Goal: Information Seeking & Learning: Learn about a topic

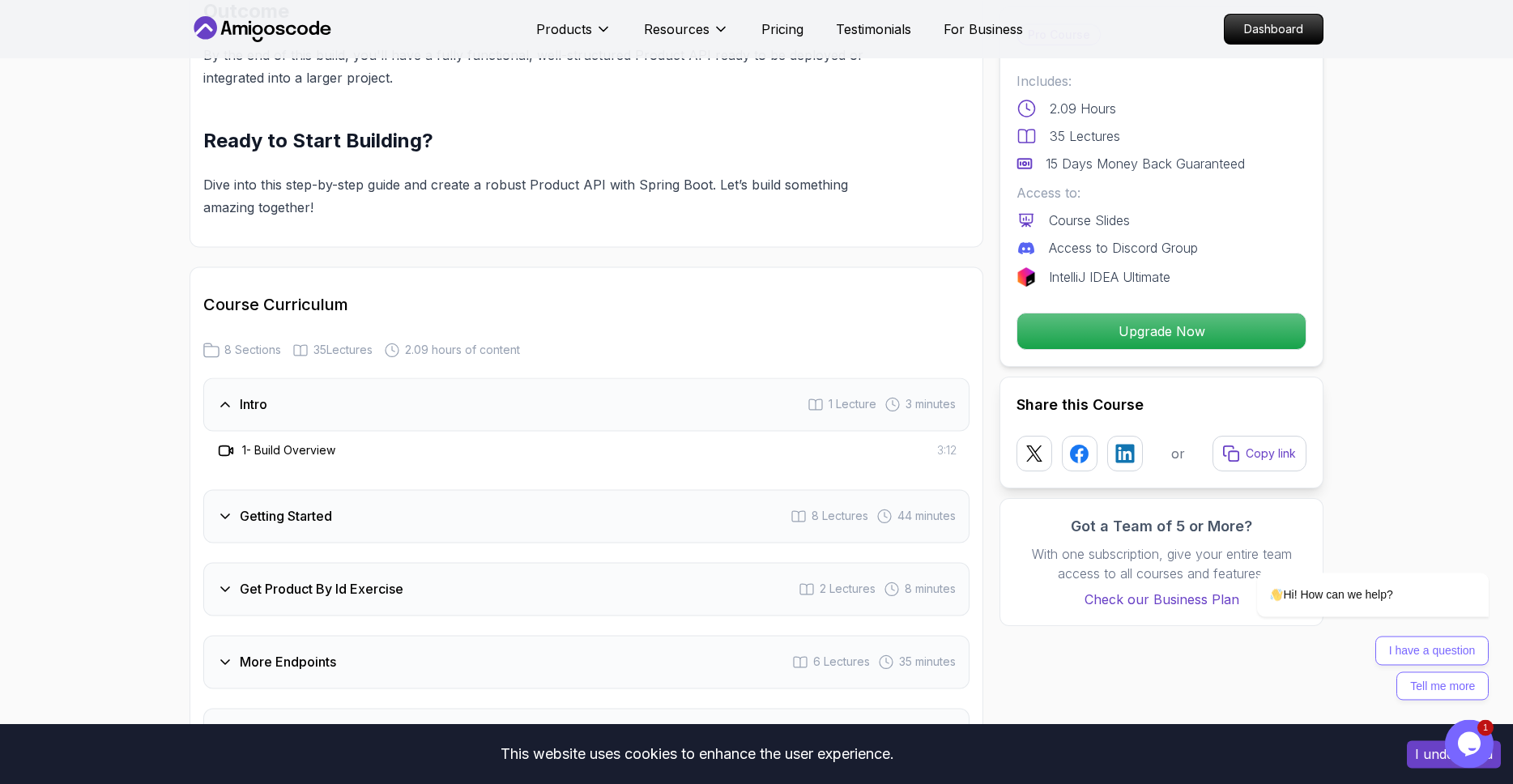
scroll to position [1846, 0]
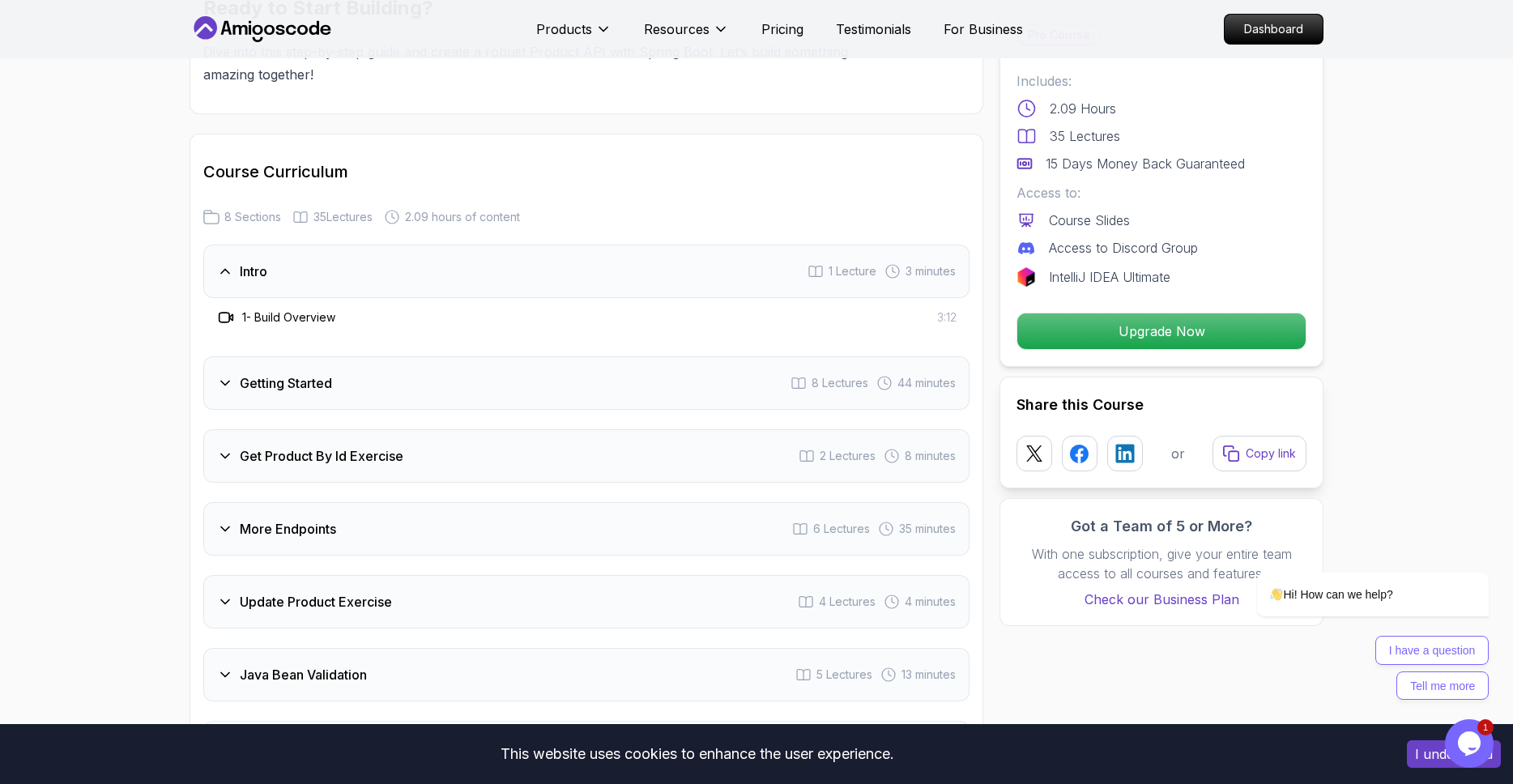
click at [229, 357] on div "Getting Started 8 Lectures 44 minutes" at bounding box center [586, 383] width 766 height 54
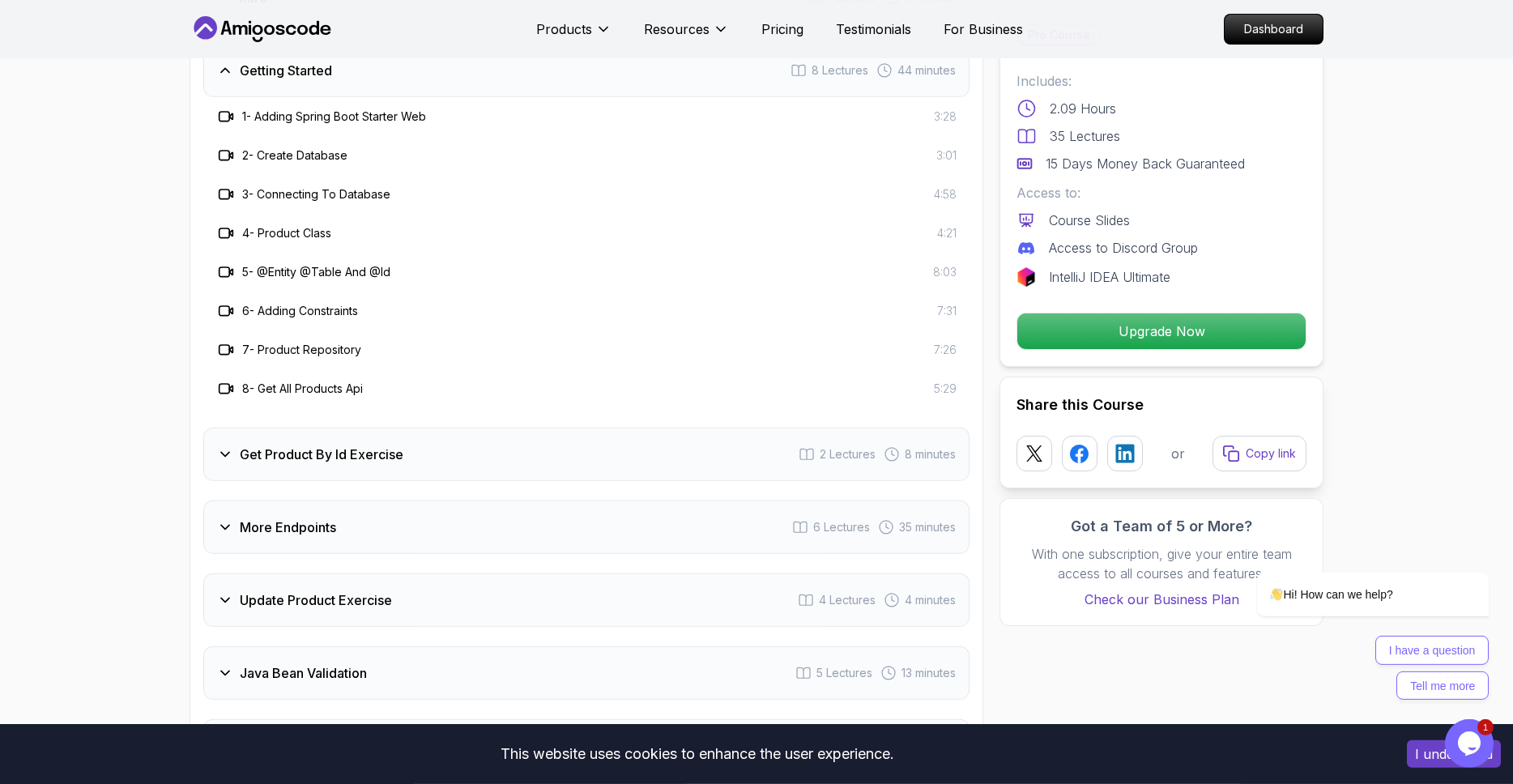
scroll to position [2123, 0]
click at [236, 442] on div "Get Product By Id Exercise" at bounding box center [310, 451] width 187 height 20
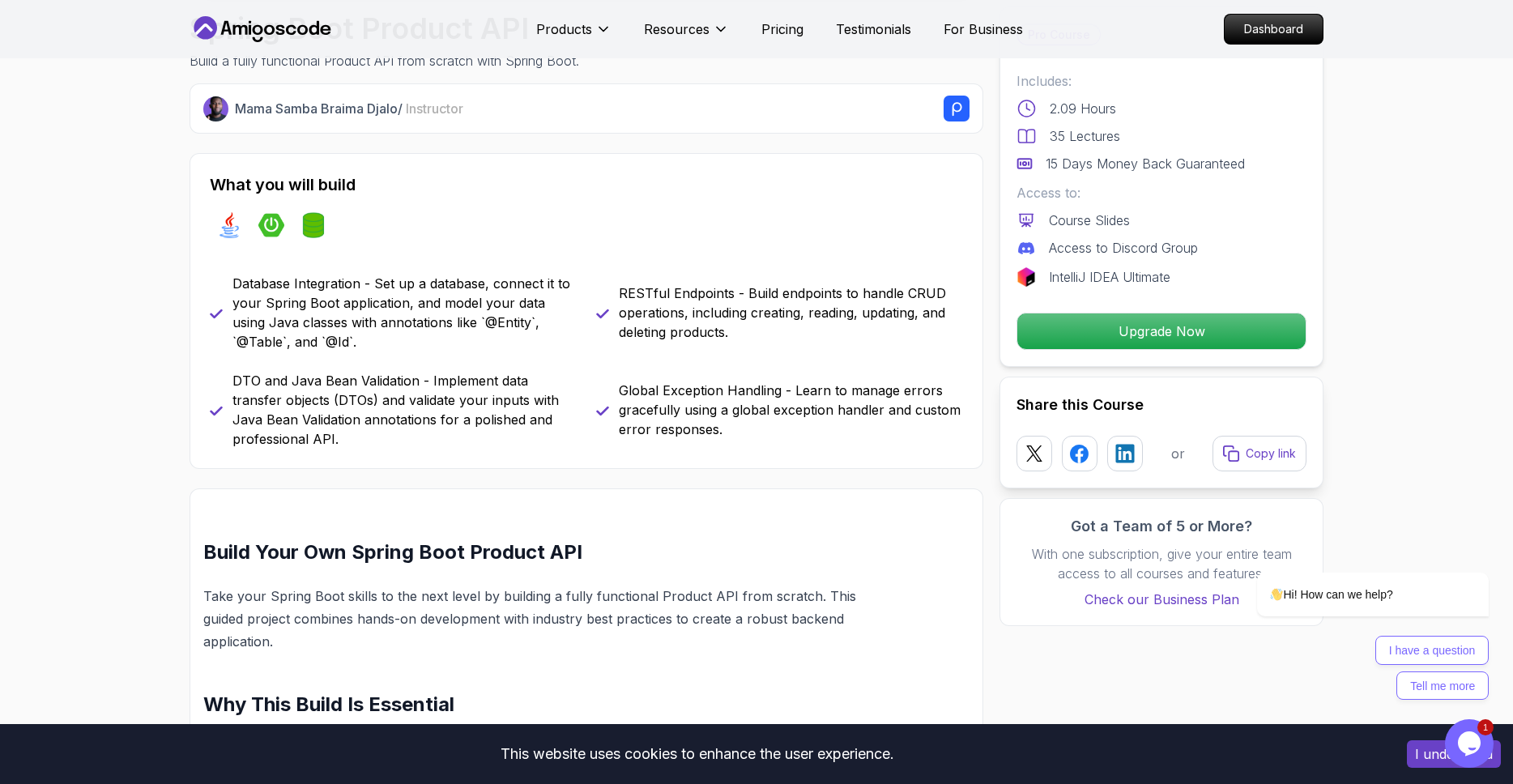
scroll to position [0, 0]
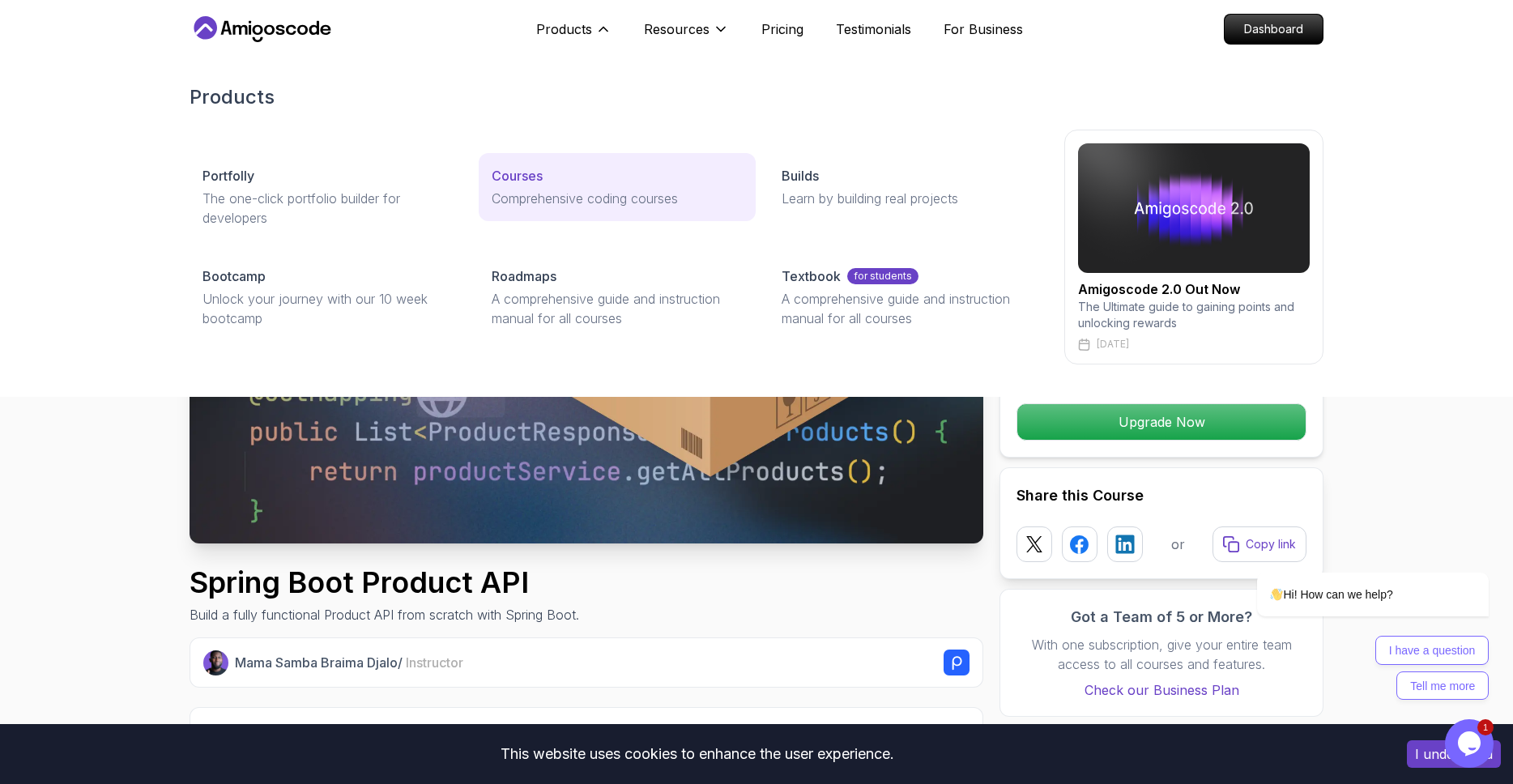
click at [535, 186] on link "Courses Comprehensive coding courses" at bounding box center [617, 187] width 277 height 68
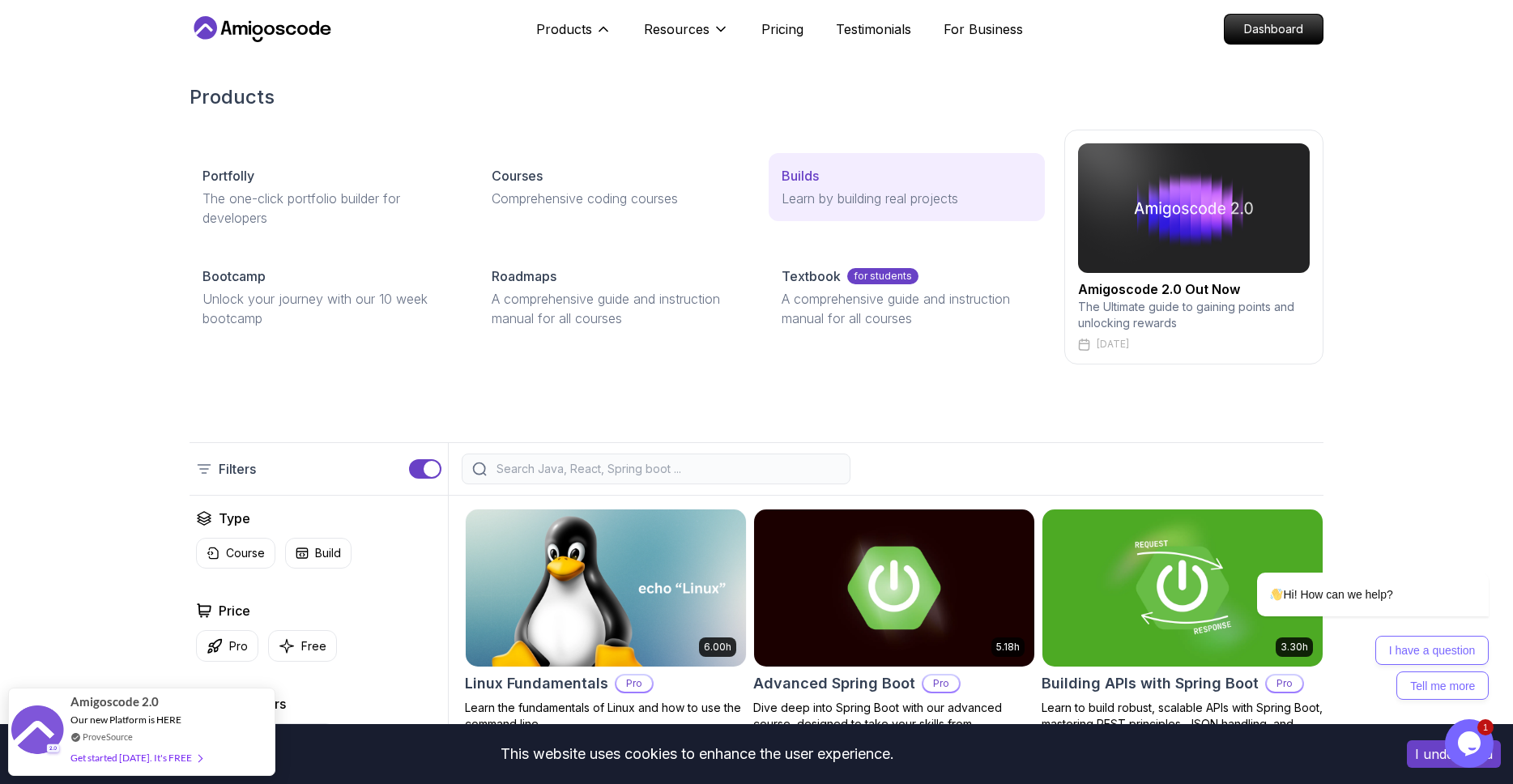
click at [849, 169] on div "Builds" at bounding box center [906, 176] width 250 height 20
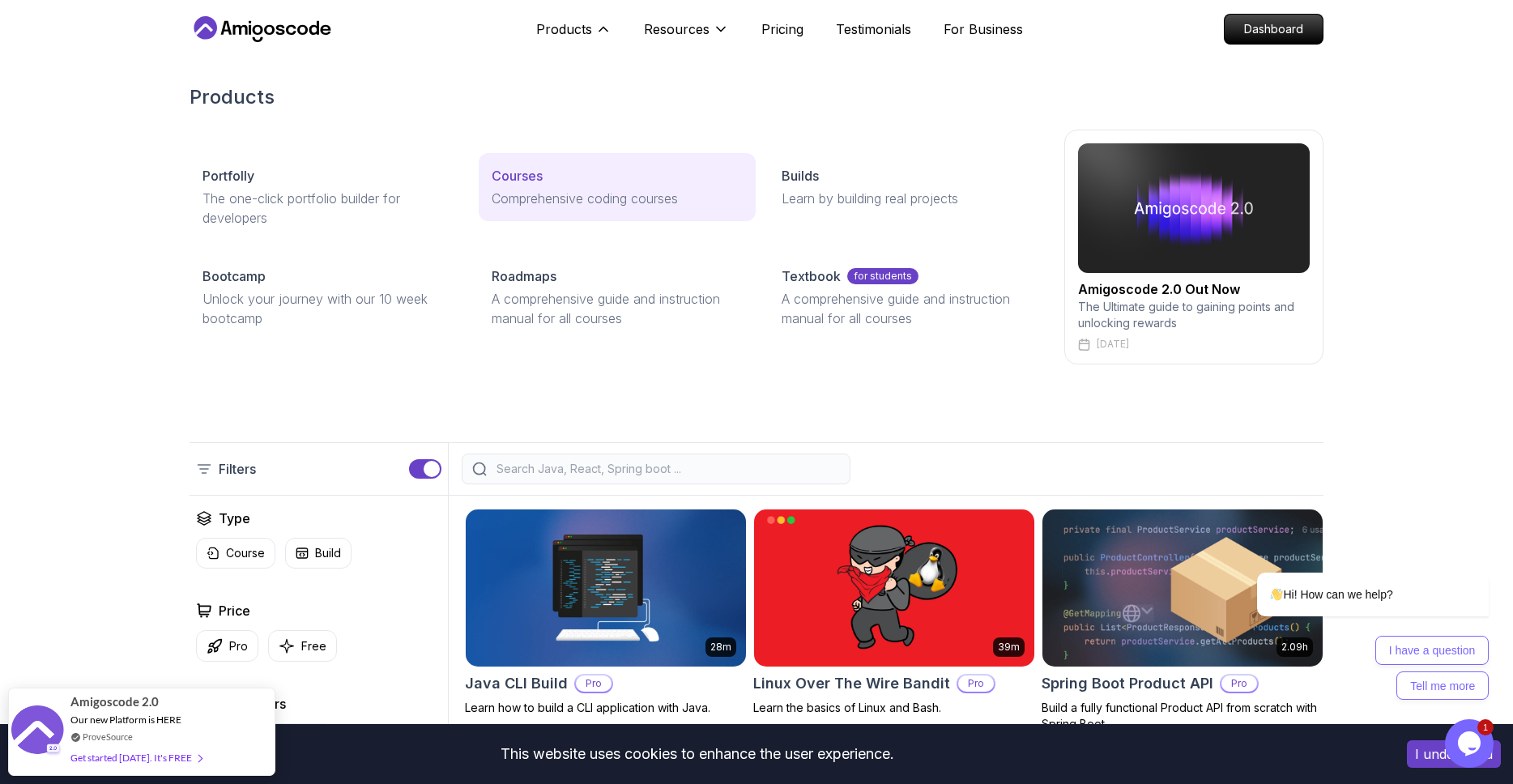
click at [539, 185] on p "Courses" at bounding box center [518, 176] width 51 height 20
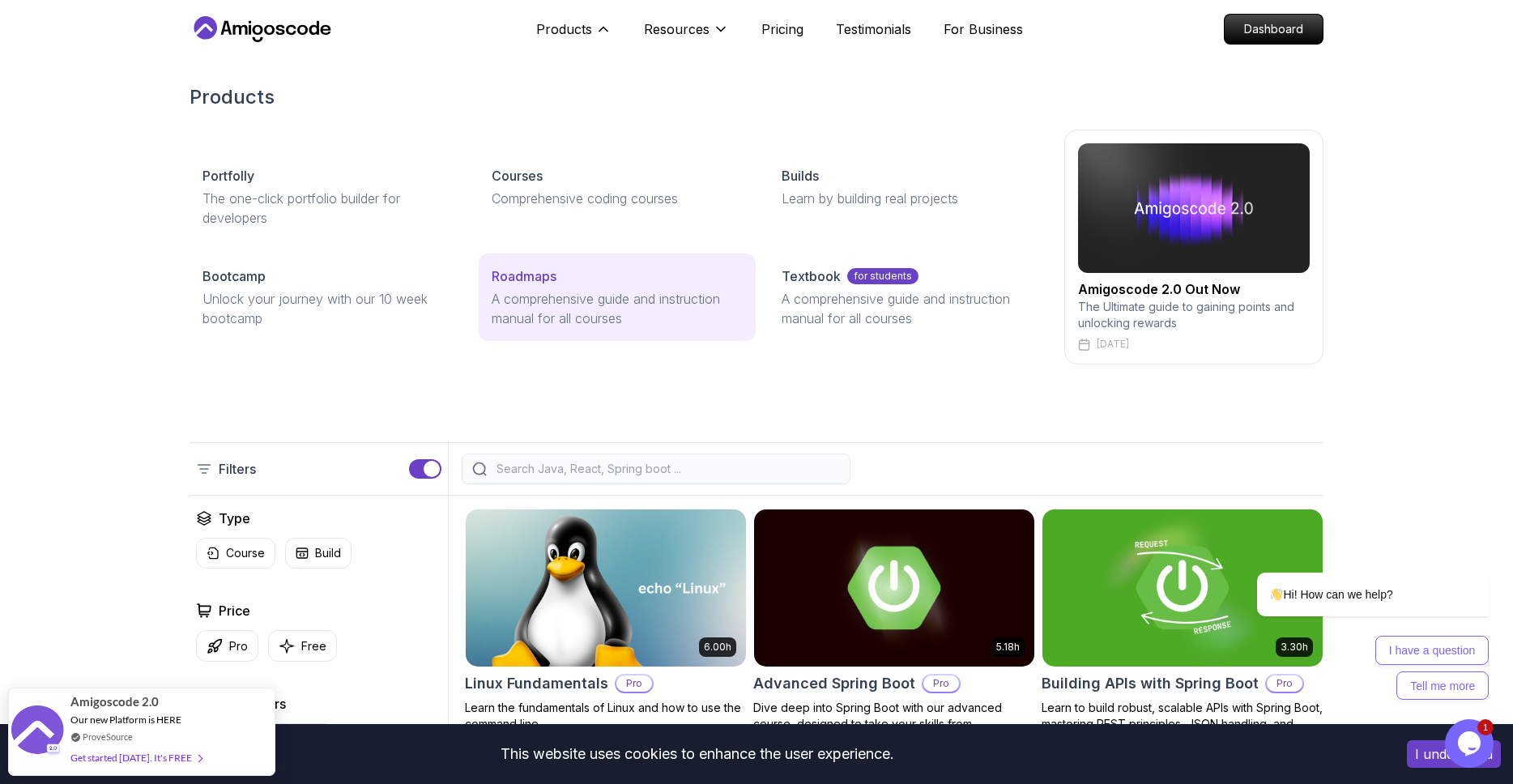
click at [571, 274] on div "Roadmaps" at bounding box center [617, 276] width 250 height 20
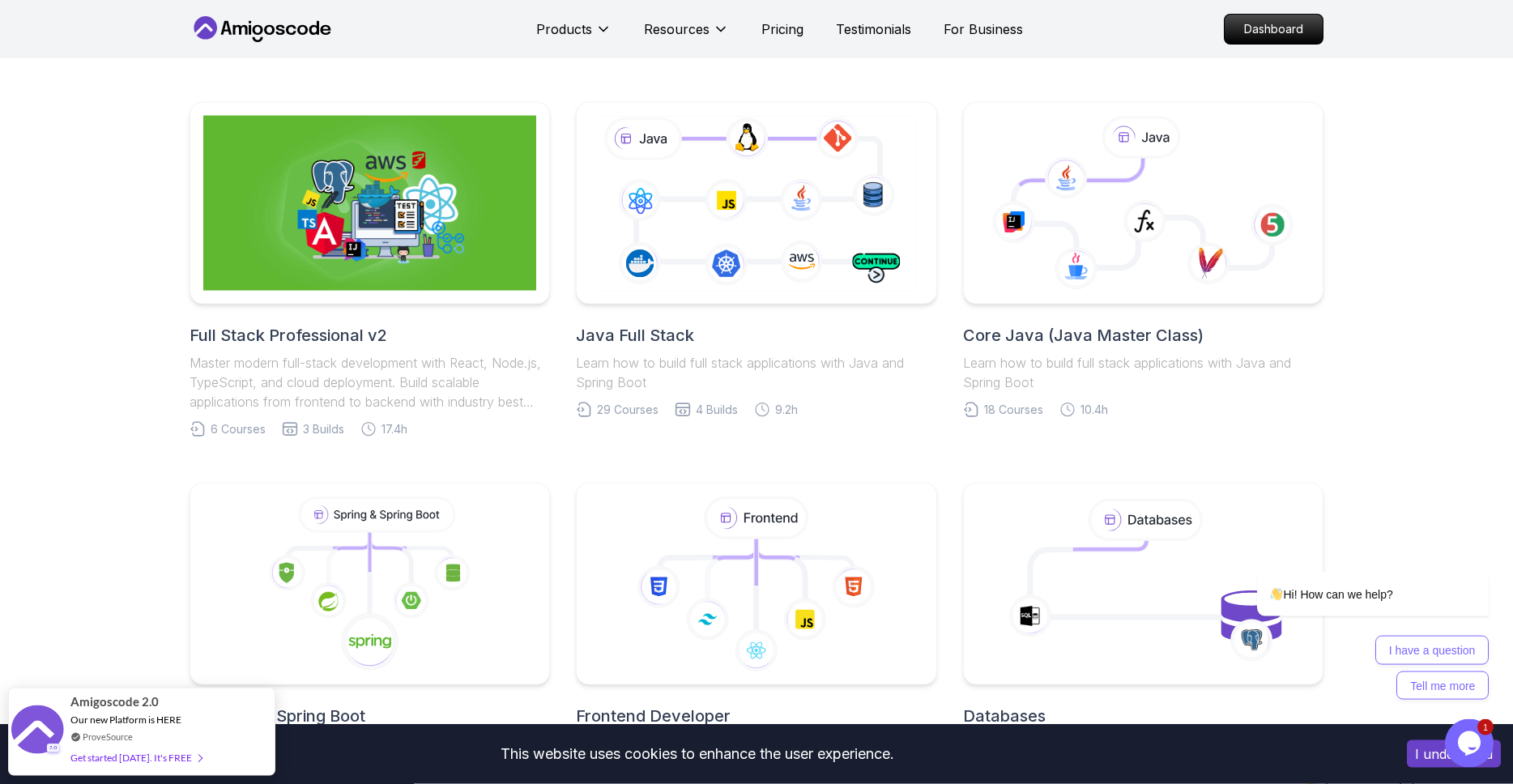
scroll to position [369, 0]
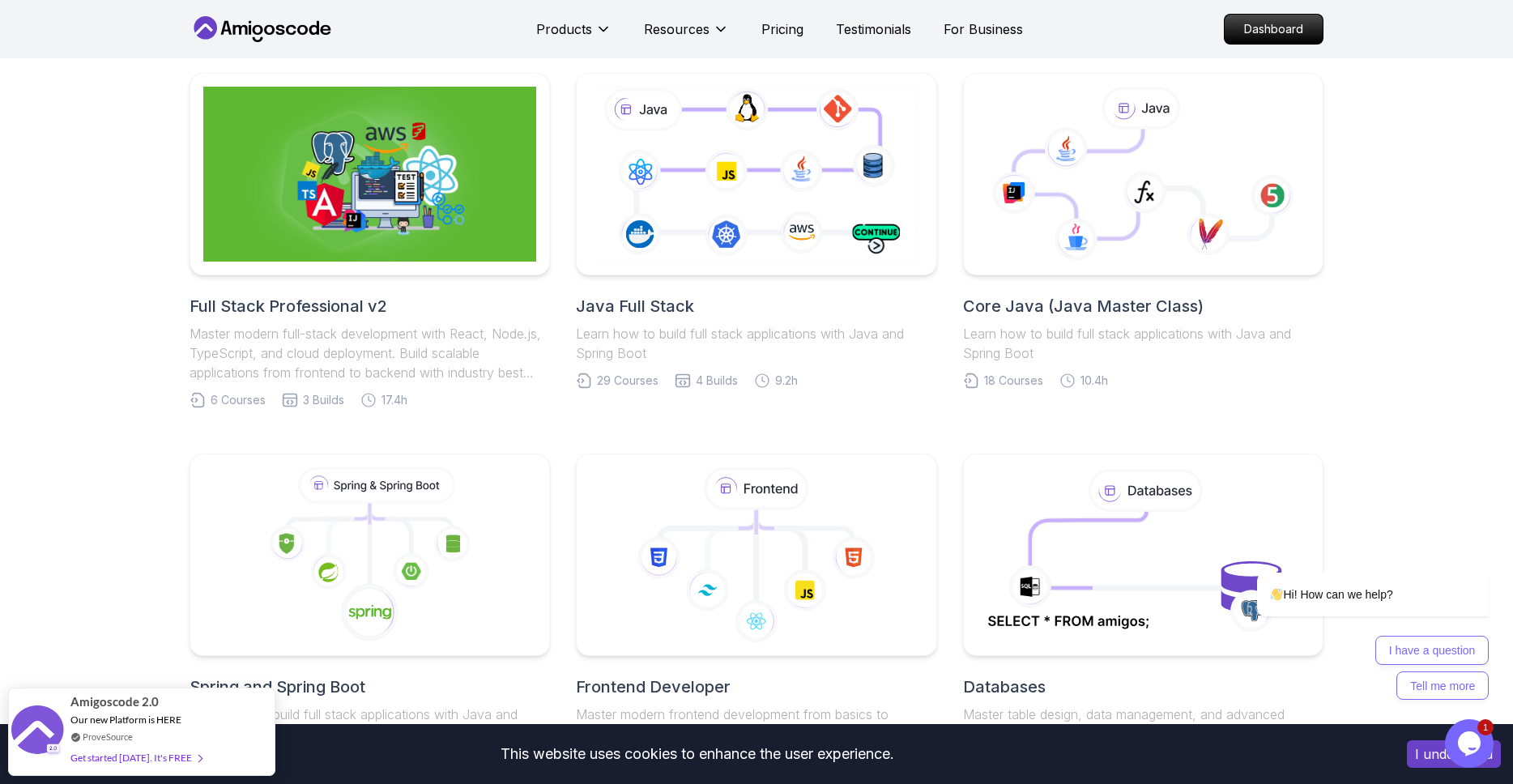
click at [1468, 752] on icon "$i18n('chat', 'chat_widget')" at bounding box center [1468, 743] width 22 height 24
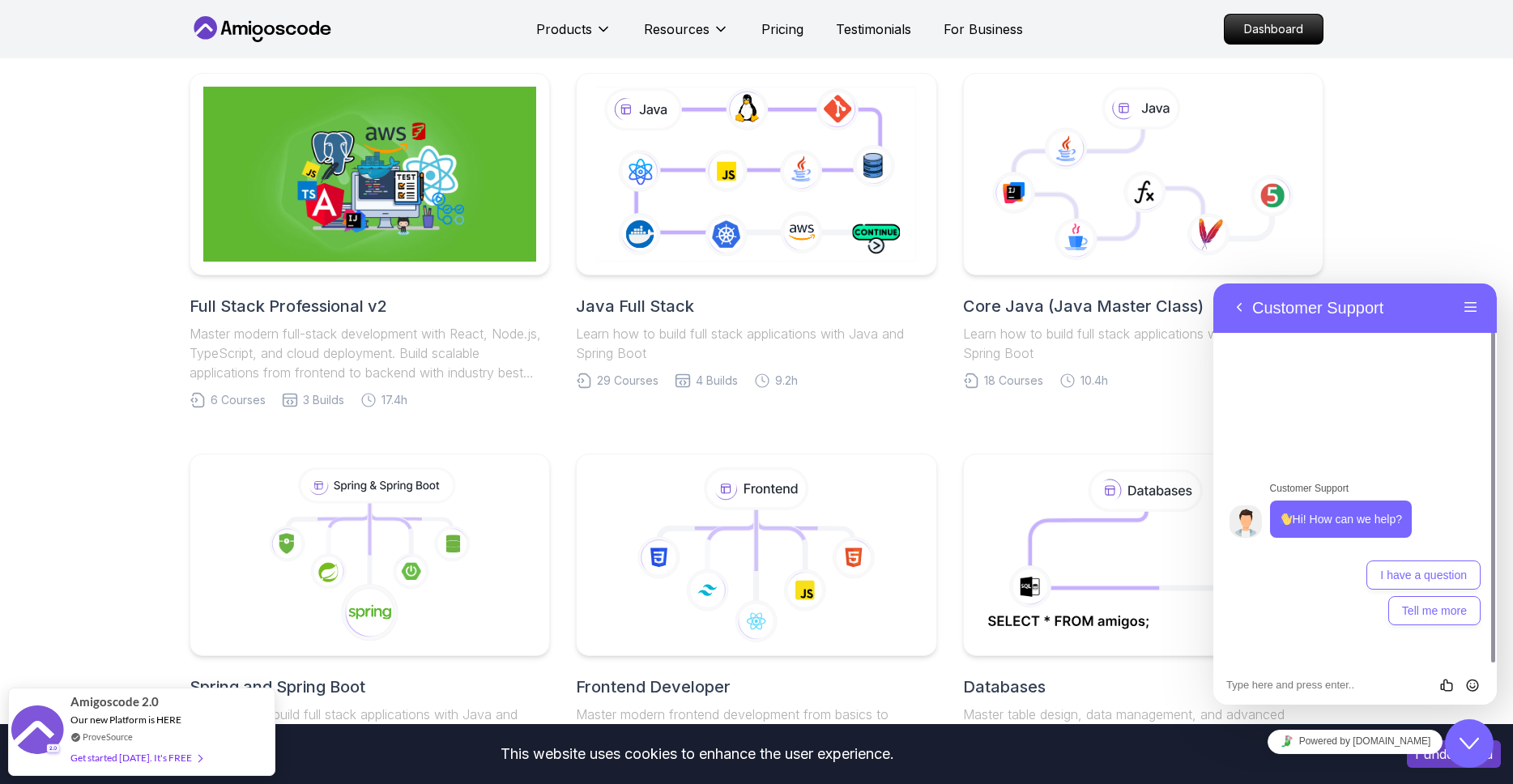
click at [1468, 752] on icon "Close Chat This icon closes the chat window." at bounding box center [1469, 744] width 20 height 20
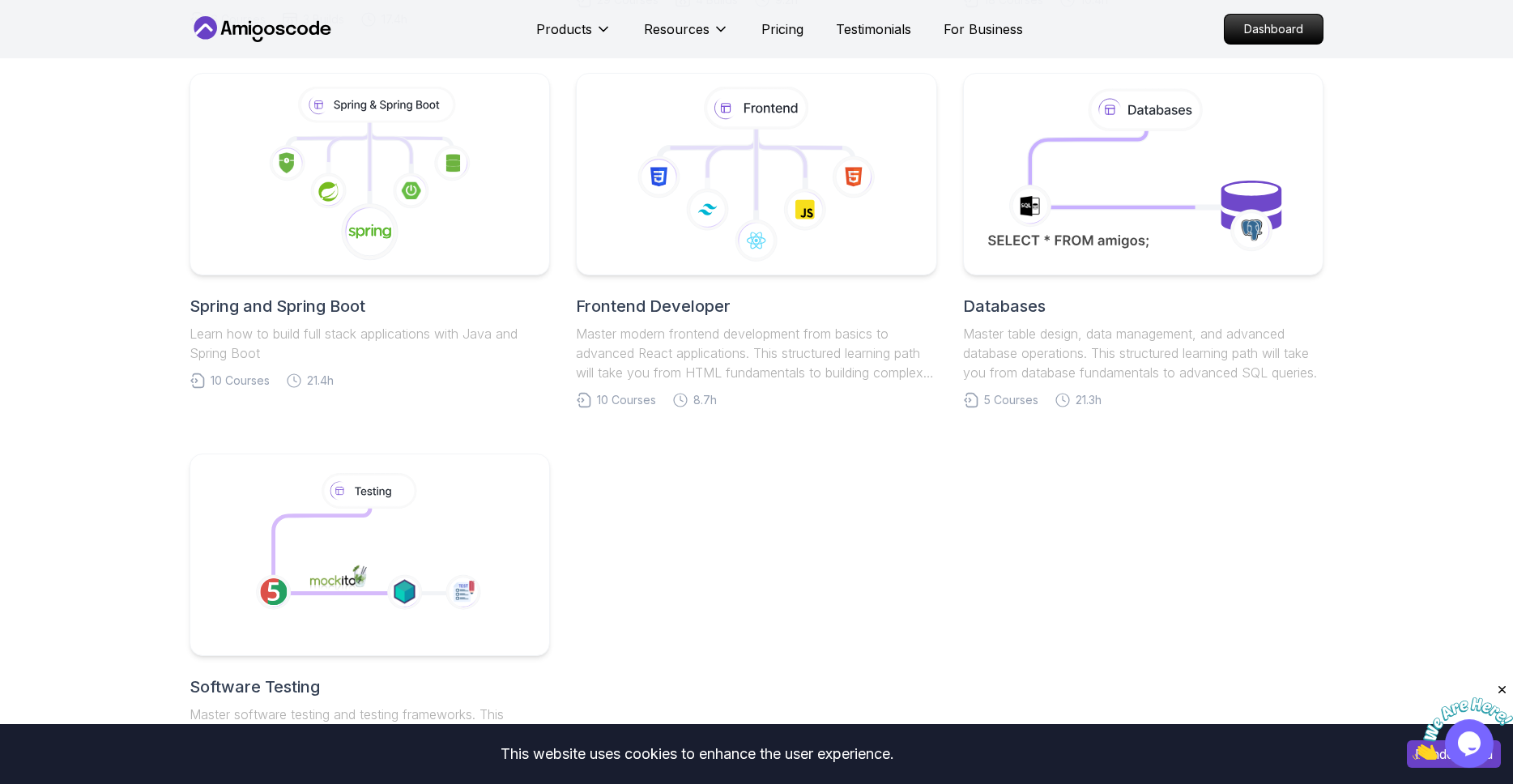
scroll to position [646, 0]
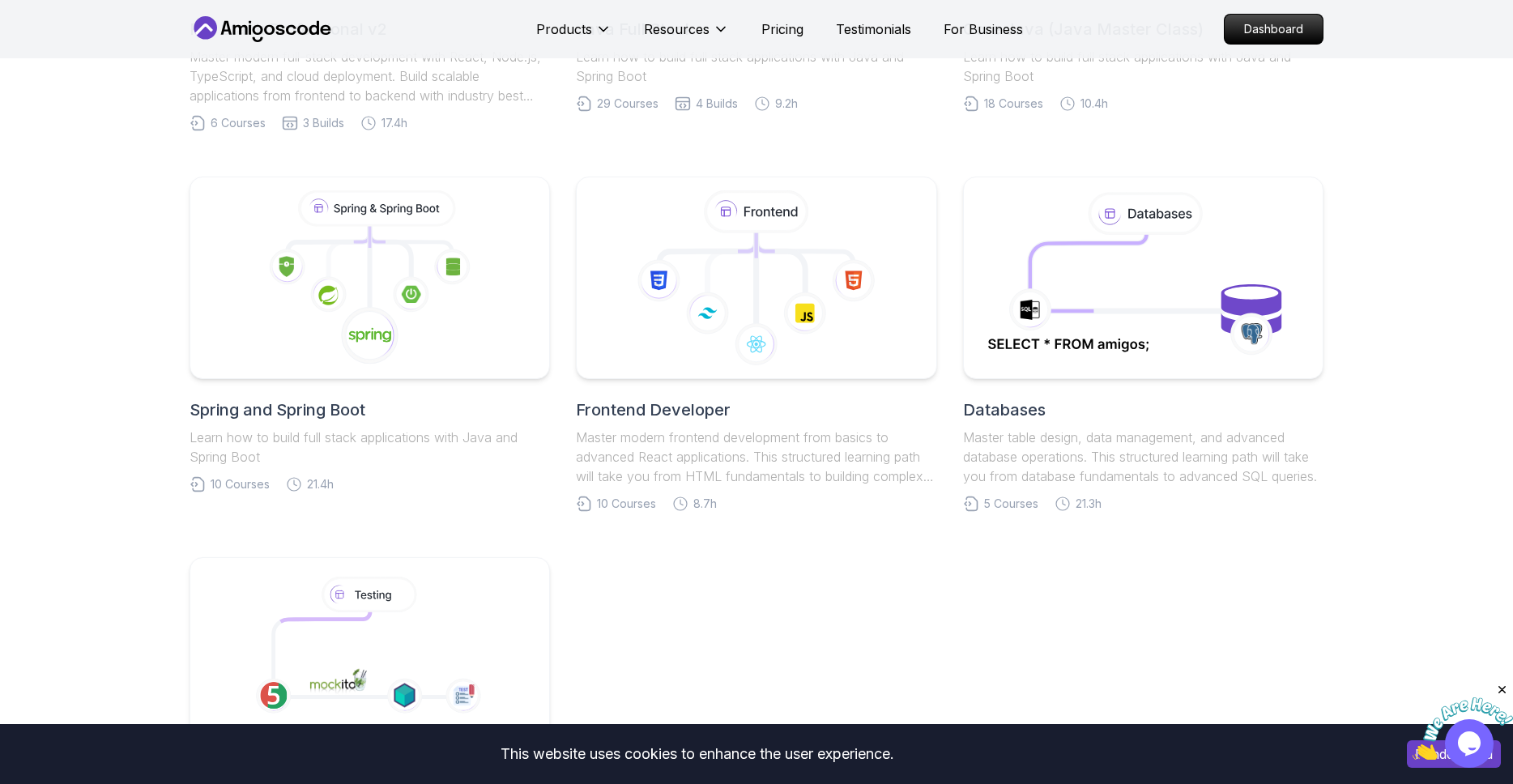
click at [319, 449] on p "Learn how to build full stack applications with Java and Spring Boot" at bounding box center [370, 446] width 361 height 39
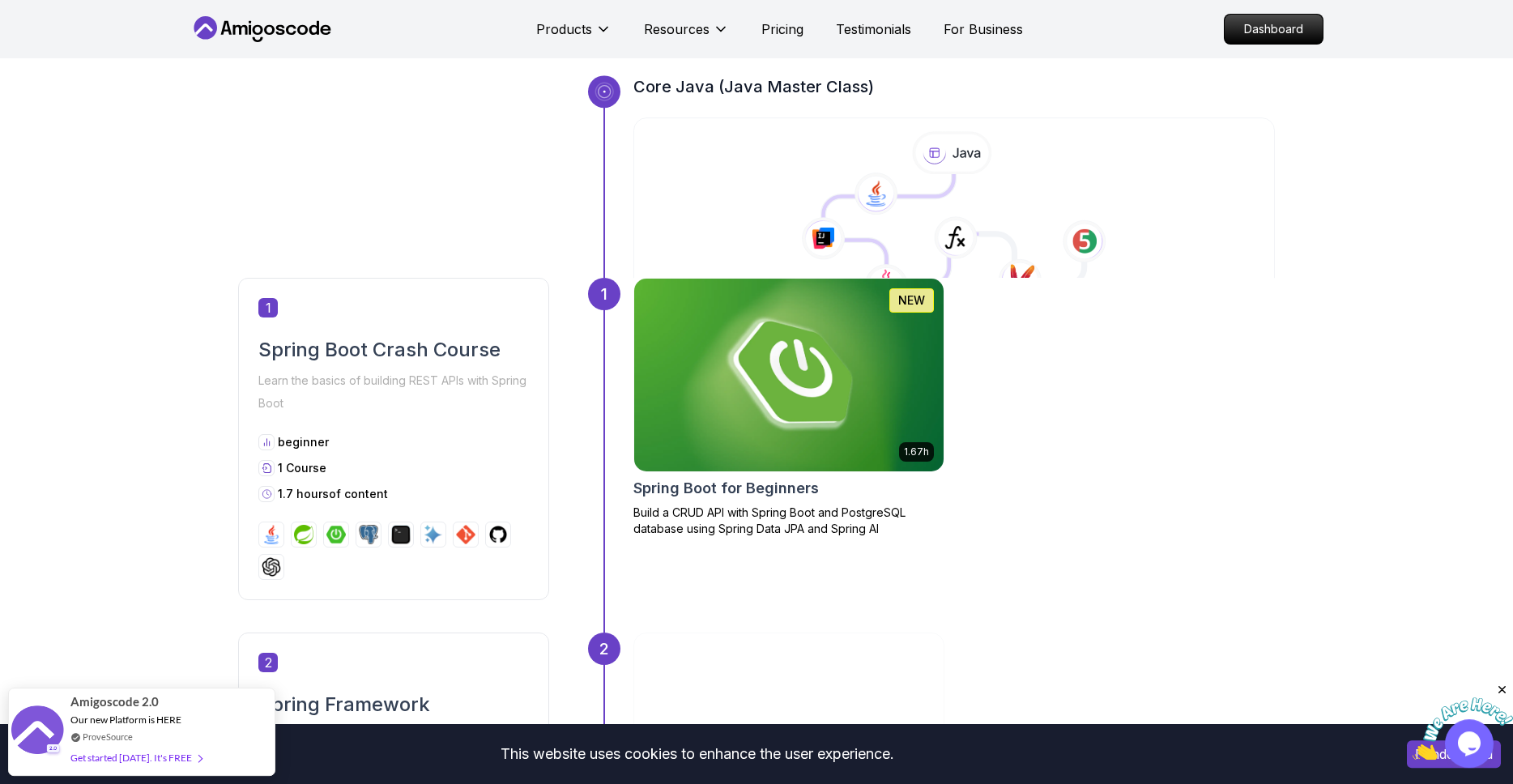
scroll to position [185, 0]
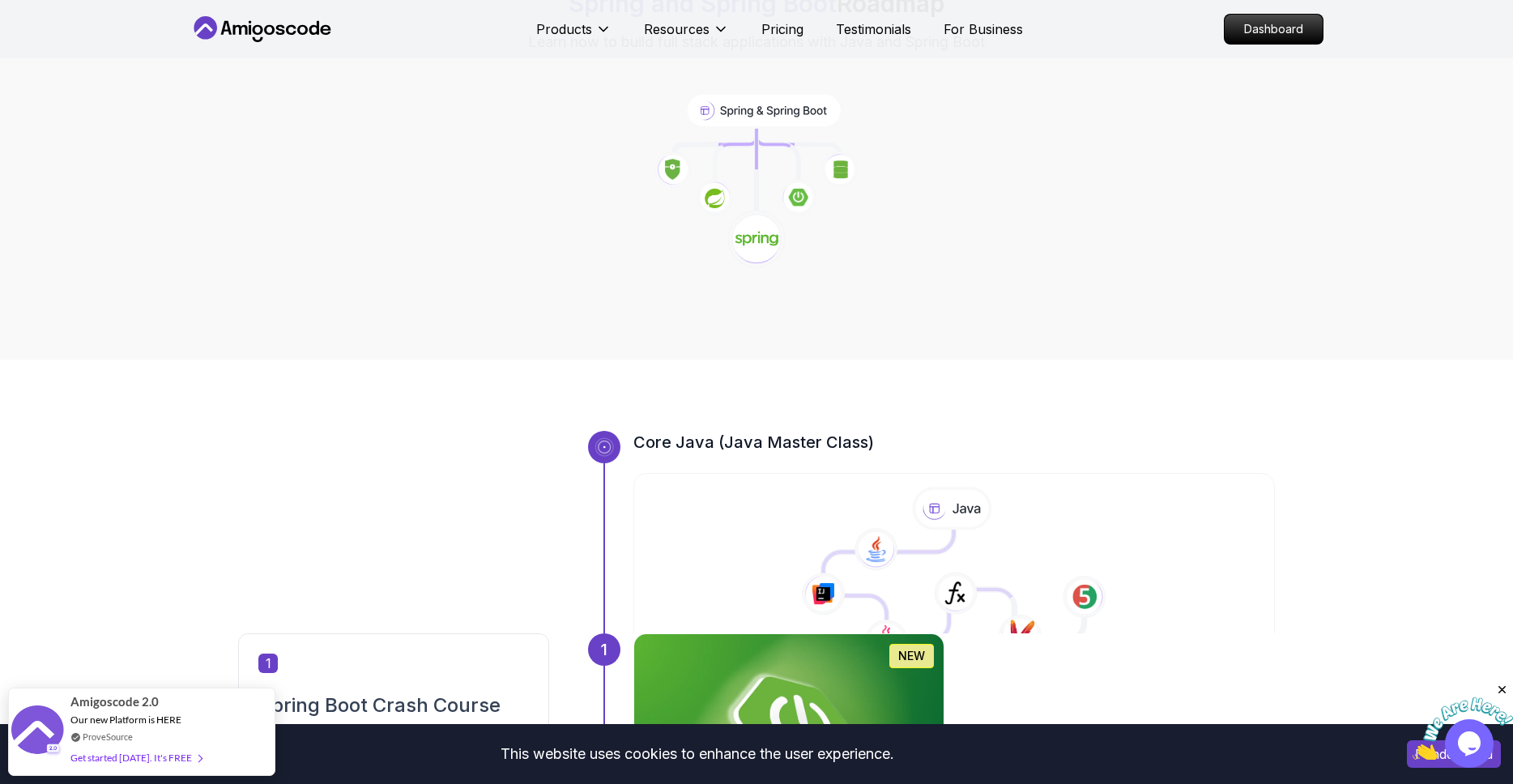
click at [610, 446] on icon at bounding box center [604, 447] width 13 height 13
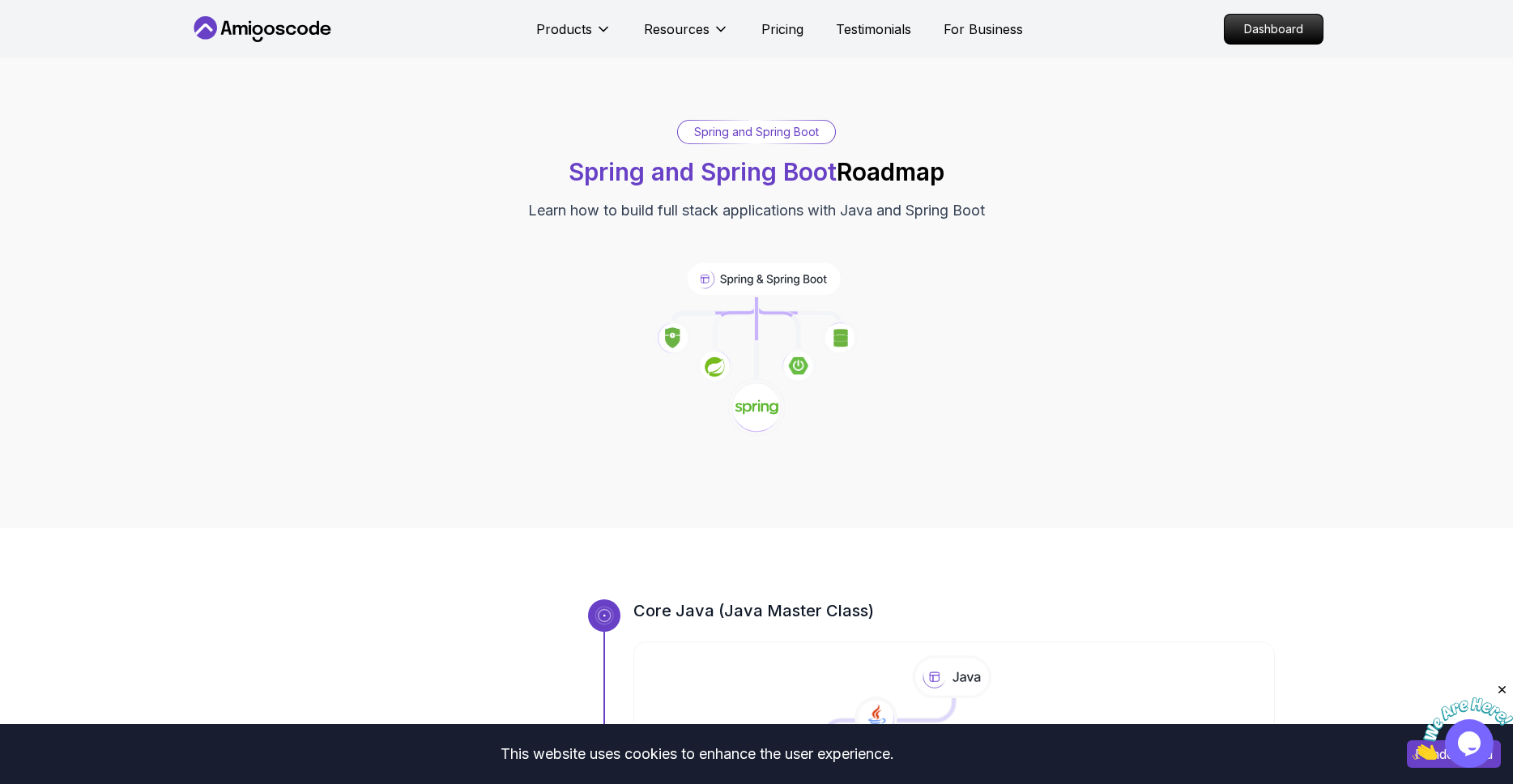
scroll to position [0, 0]
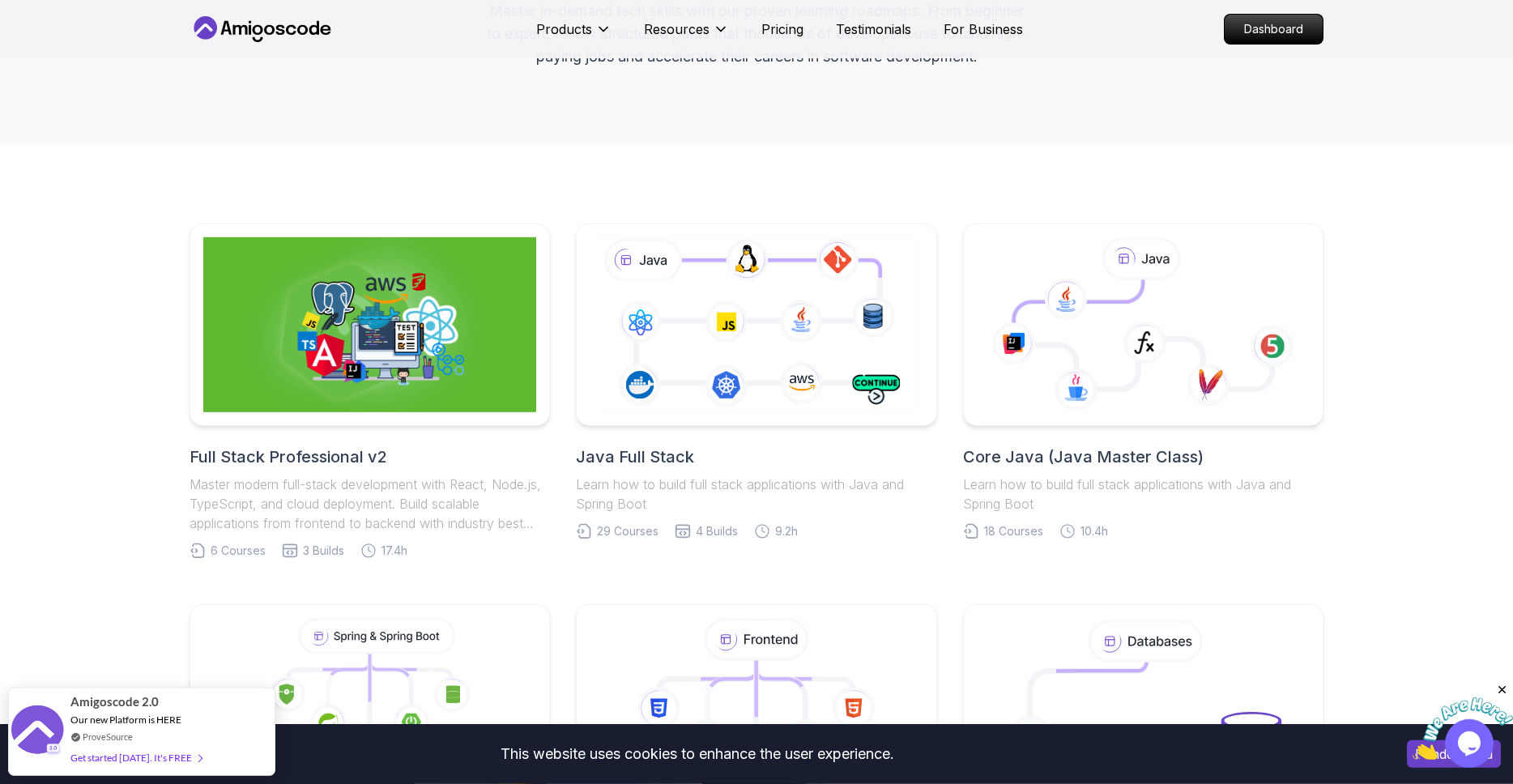
scroll to position [92, 0]
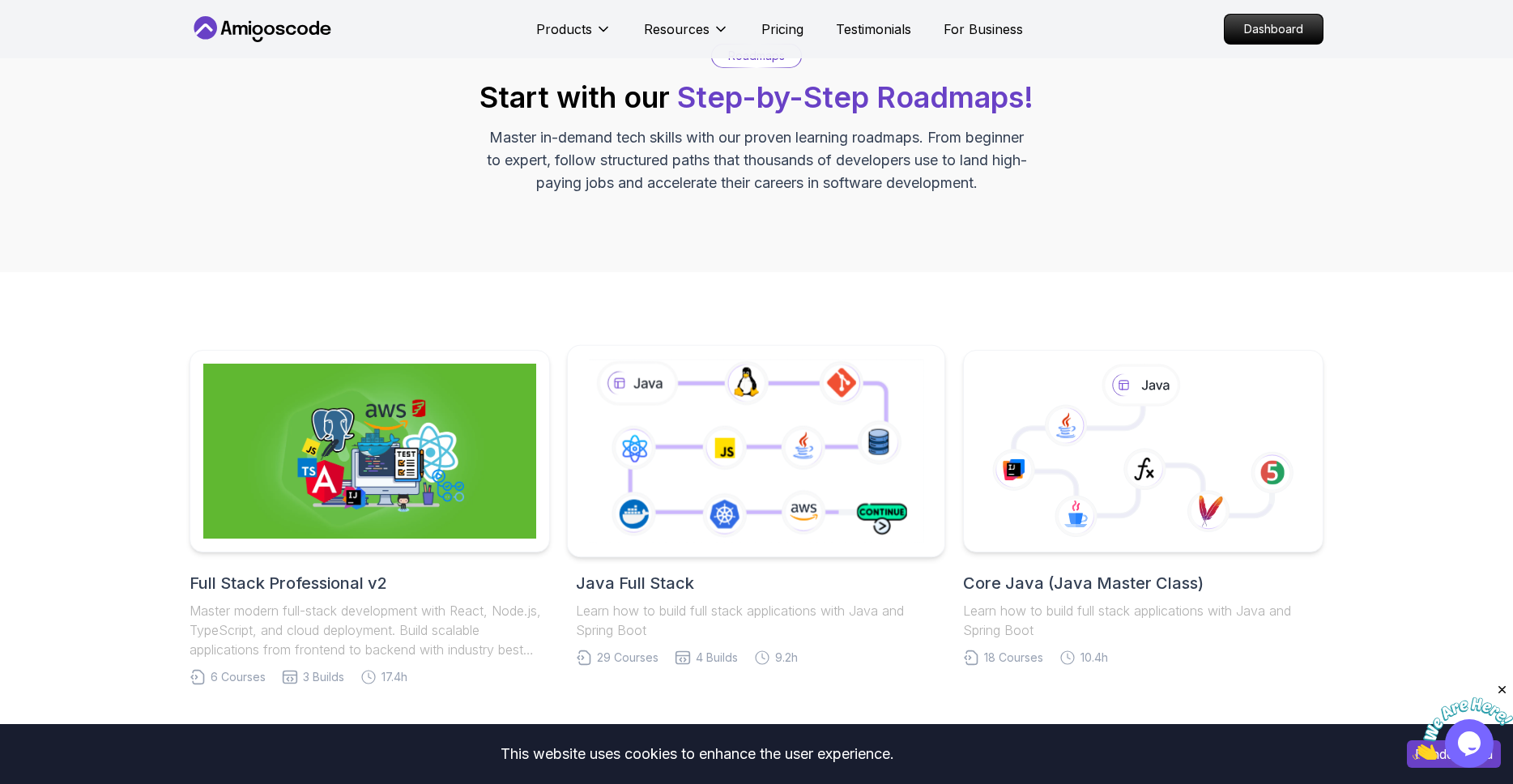
click at [721, 477] on icon at bounding box center [756, 451] width 343 height 191
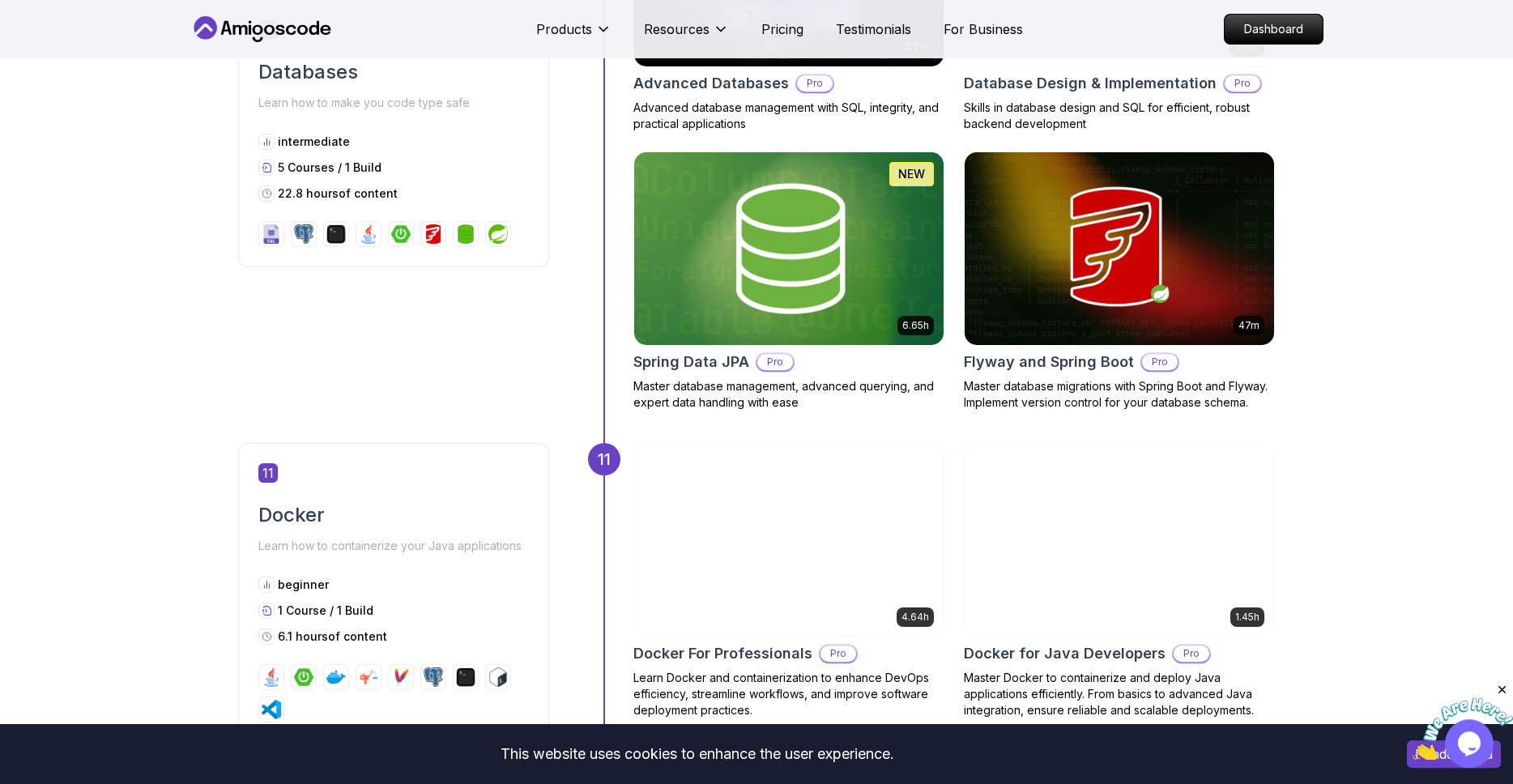
scroll to position [4524, 0]
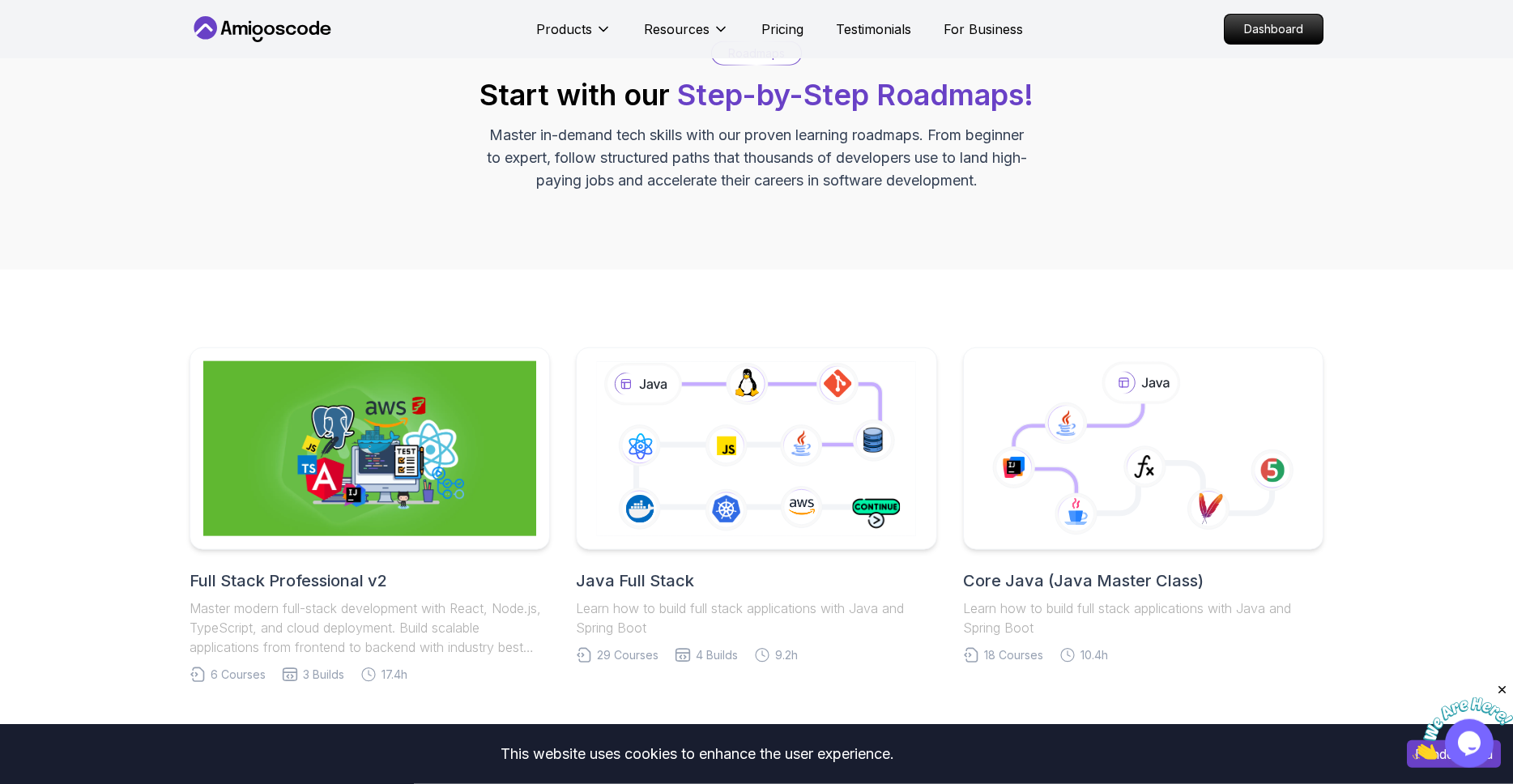
scroll to position [277, 0]
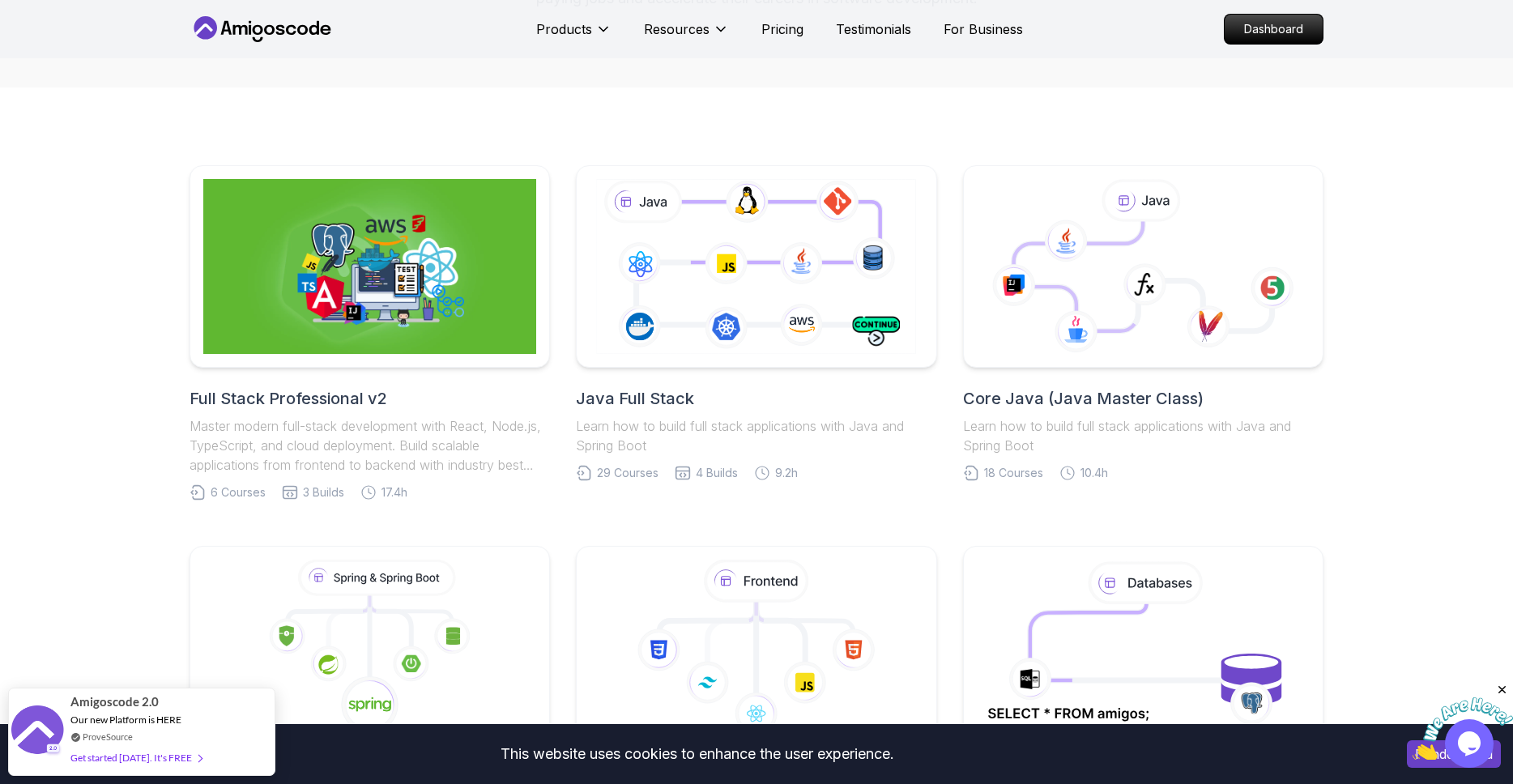
click at [344, 414] on div "Full Stack Professional v2 Master modern full-stack development with React, Nod…" at bounding box center [370, 431] width 361 height 87
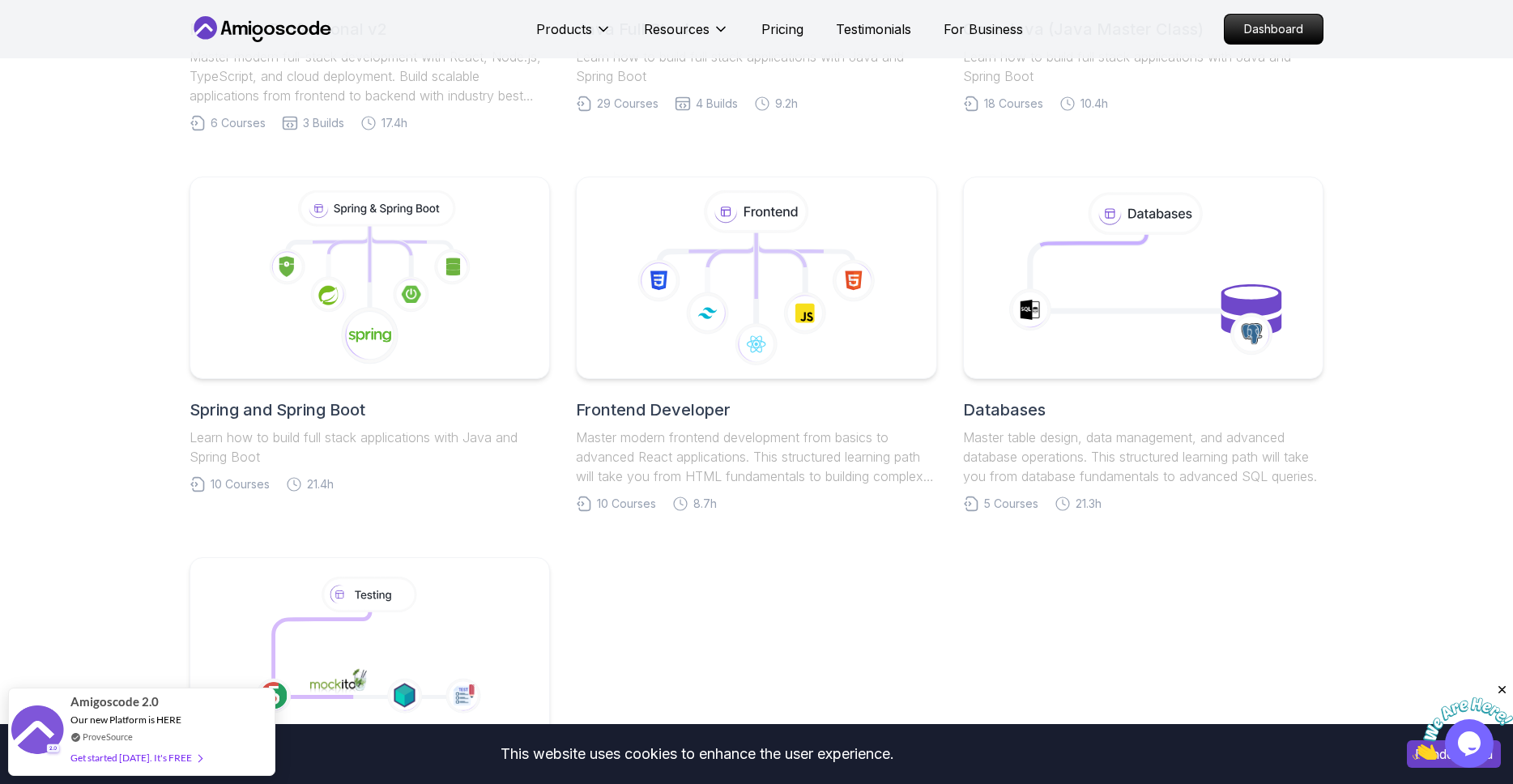
scroll to position [277, 0]
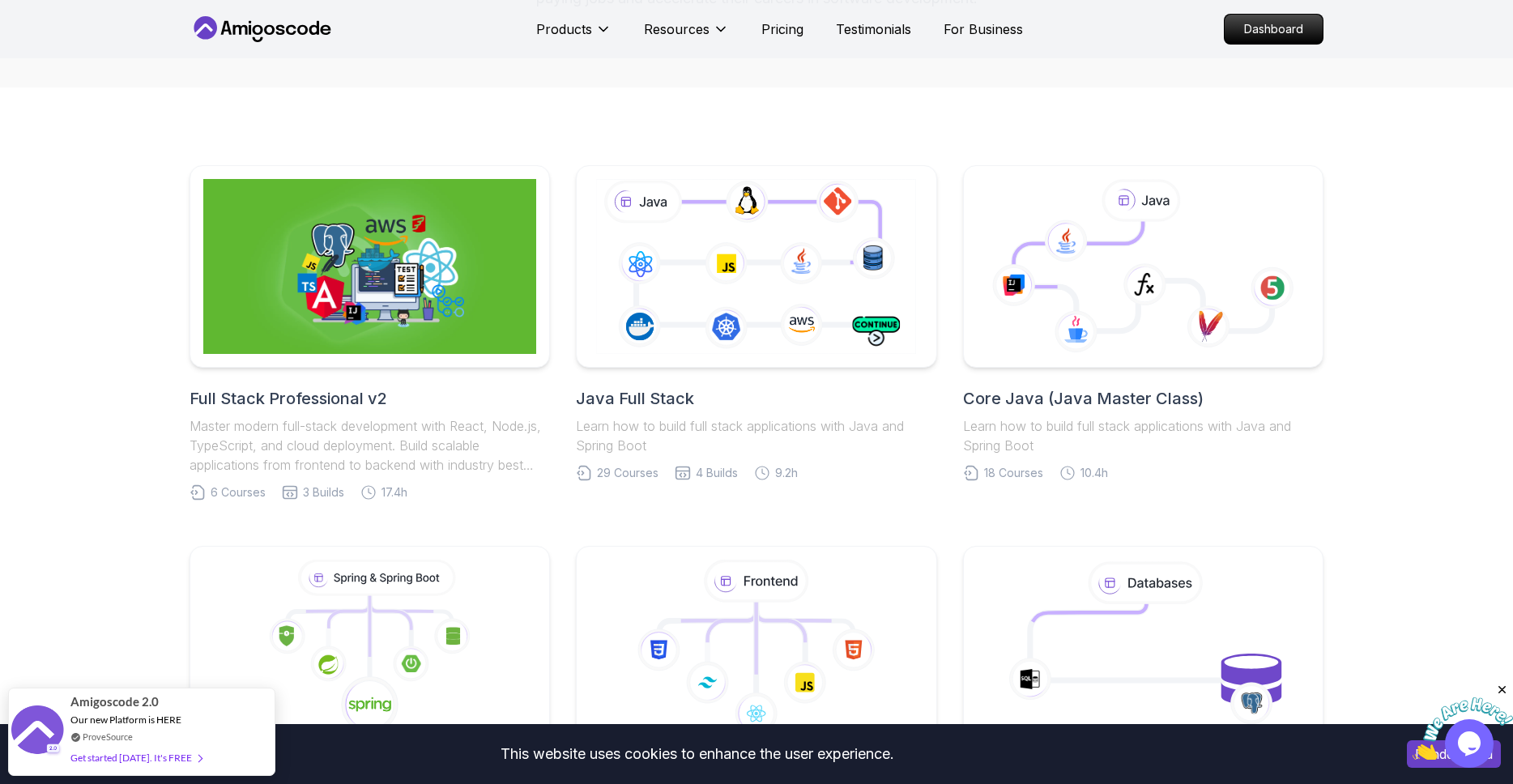
click at [1085, 391] on h2 "Core Java (Java Master Class)" at bounding box center [1143, 398] width 361 height 22
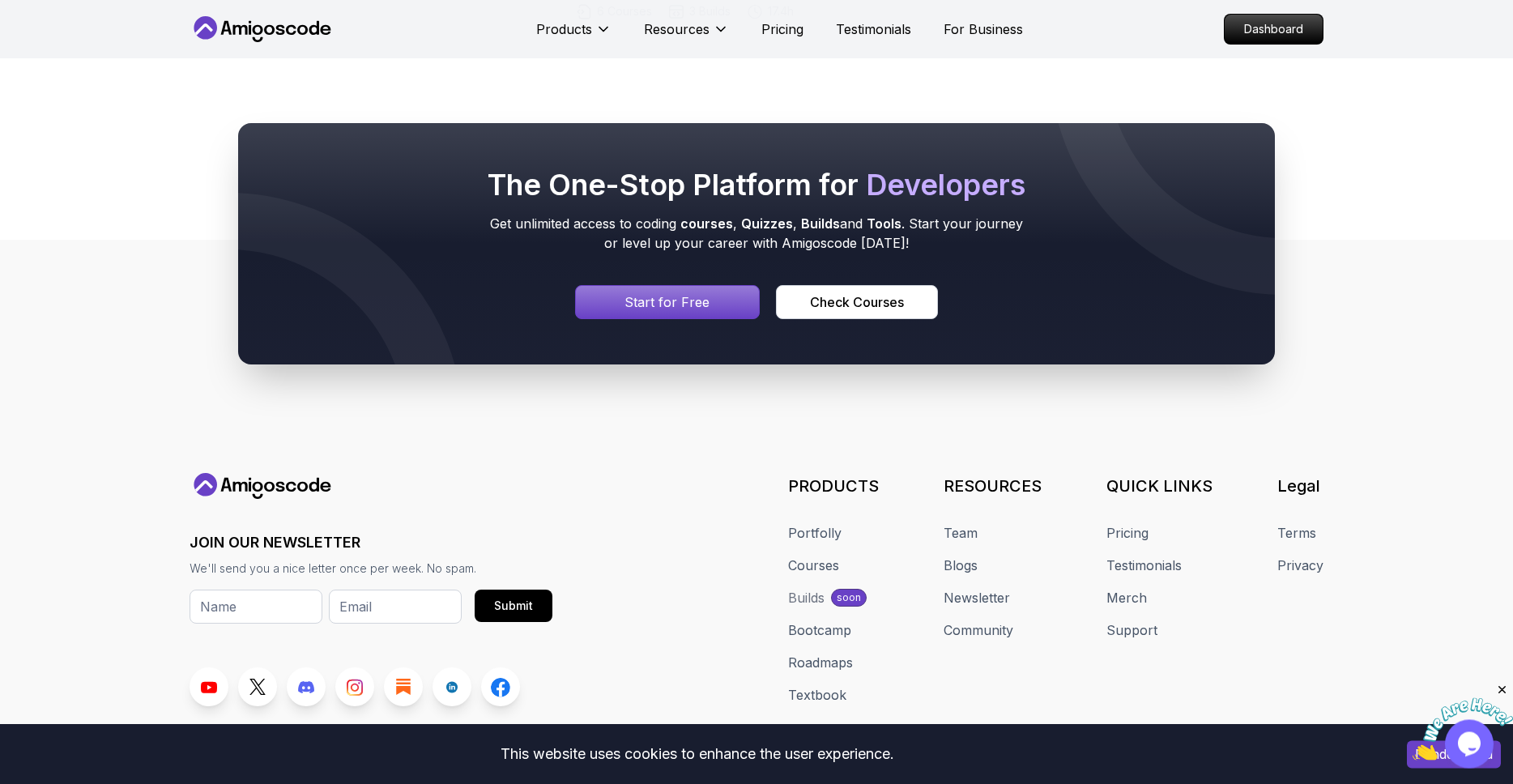
scroll to position [6369, 0]
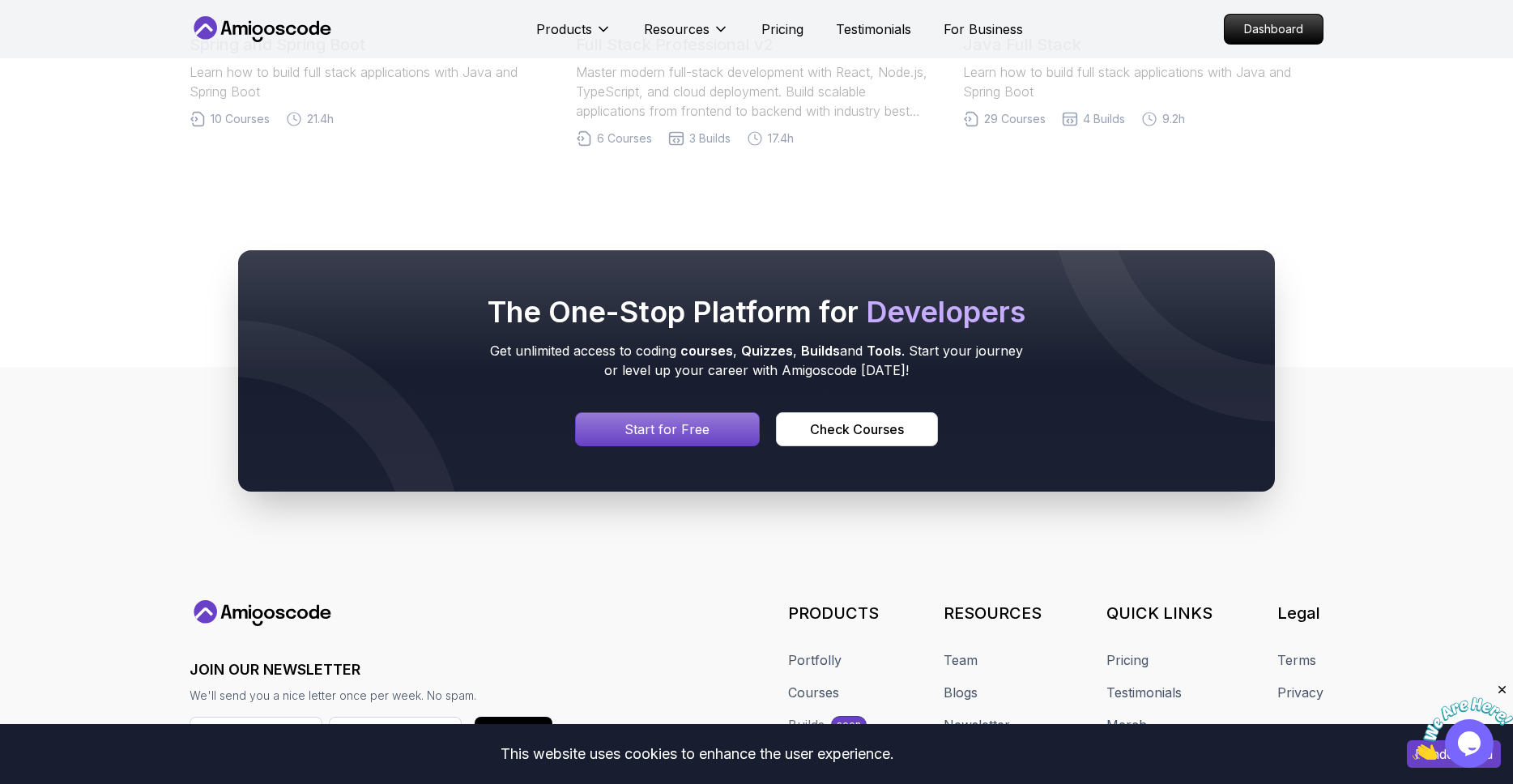
click at [662, 419] on p "Start for Free" at bounding box center [667, 429] width 85 height 20
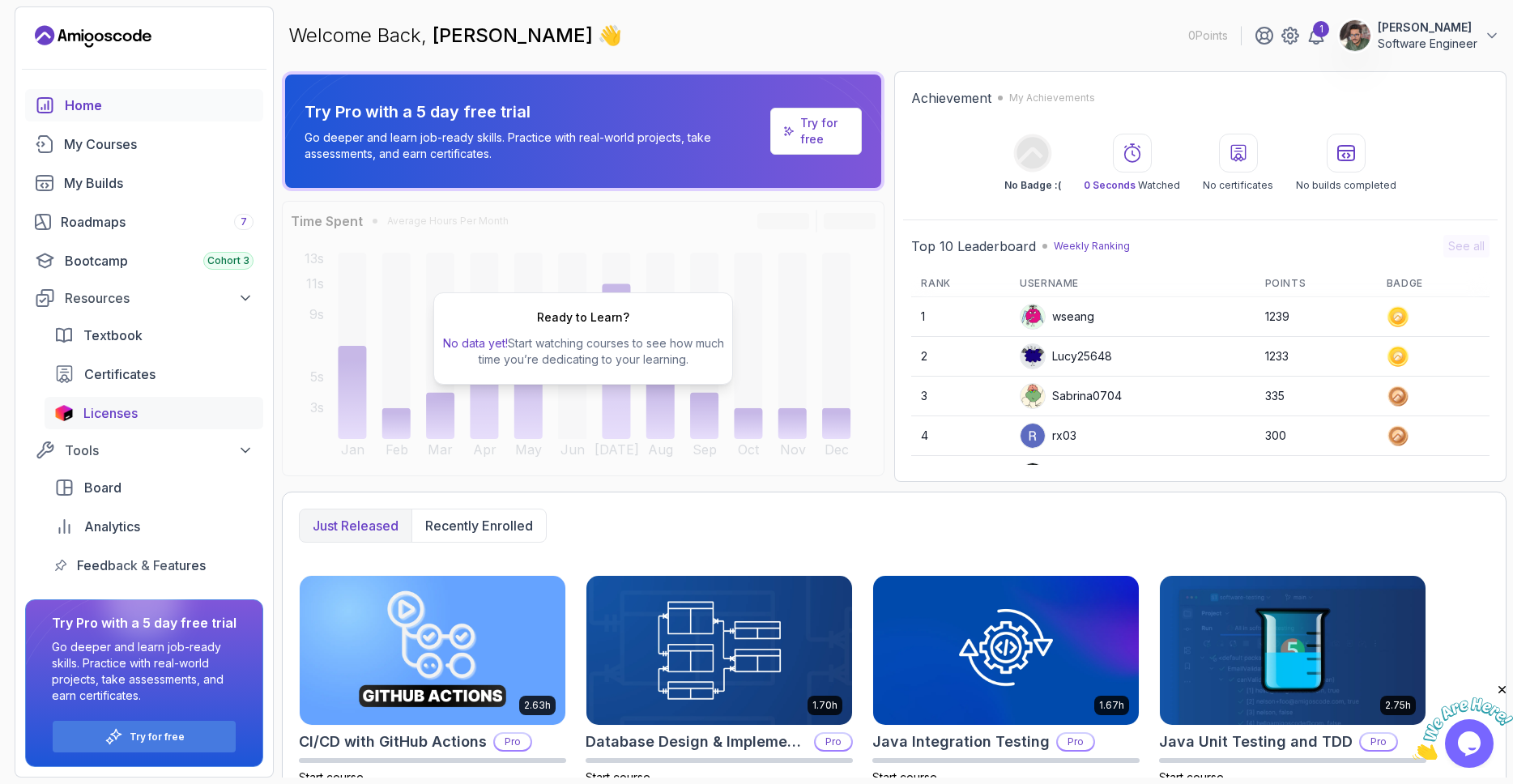
click at [115, 404] on span "Licenses" at bounding box center [111, 413] width 54 height 20
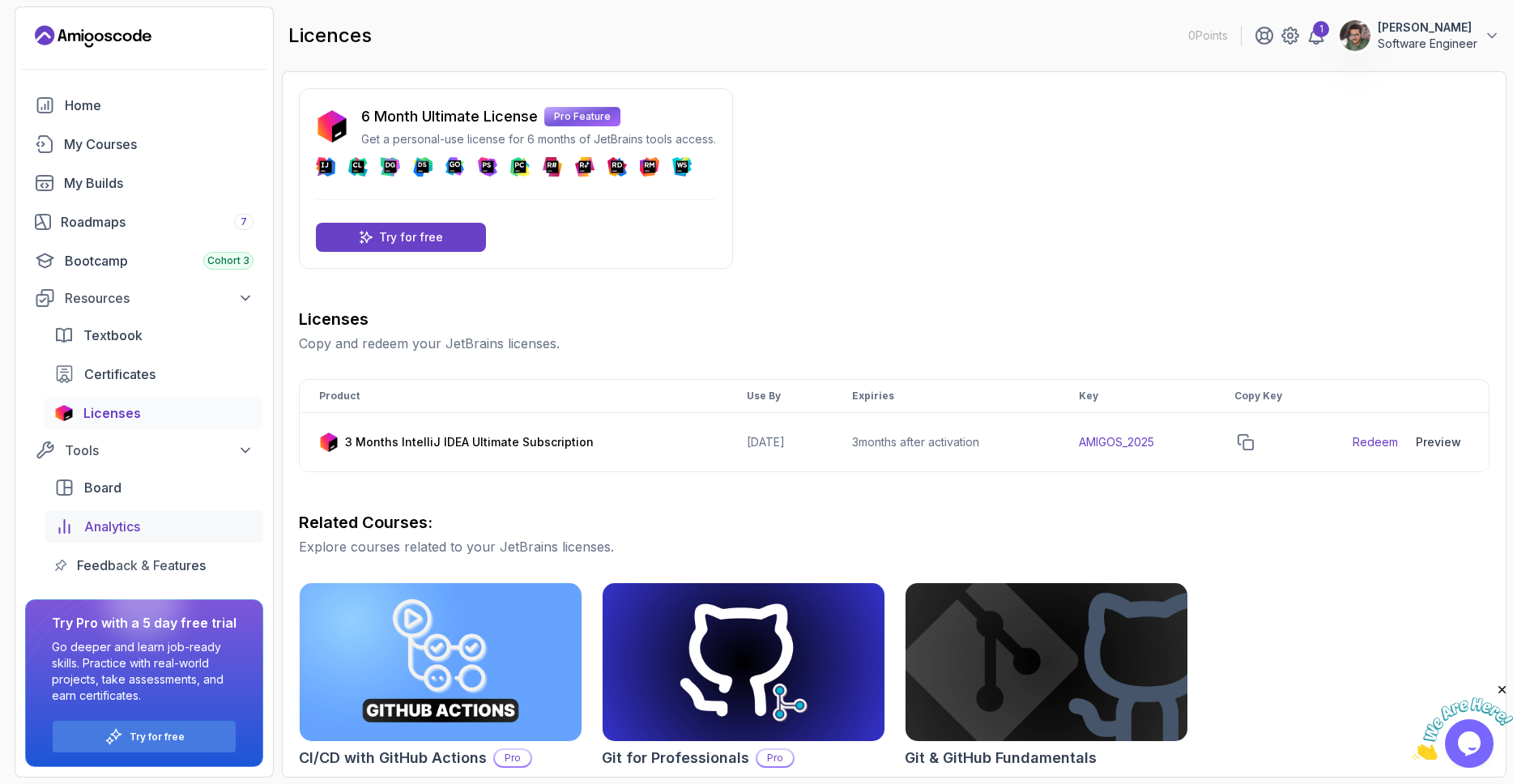
click at [177, 522] on div "Analytics" at bounding box center [168, 527] width 169 height 20
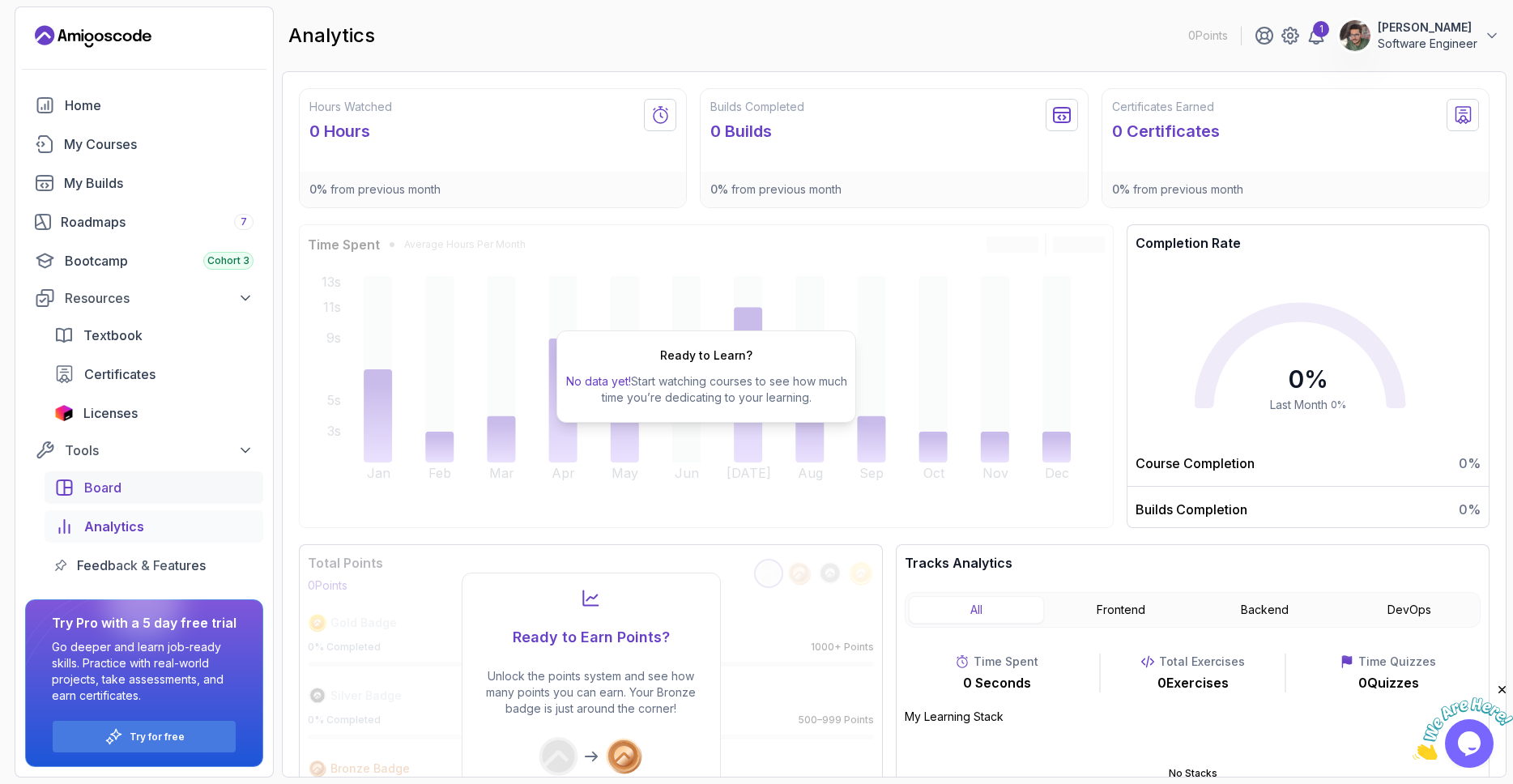
click at [164, 494] on div "Board" at bounding box center [168, 488] width 169 height 20
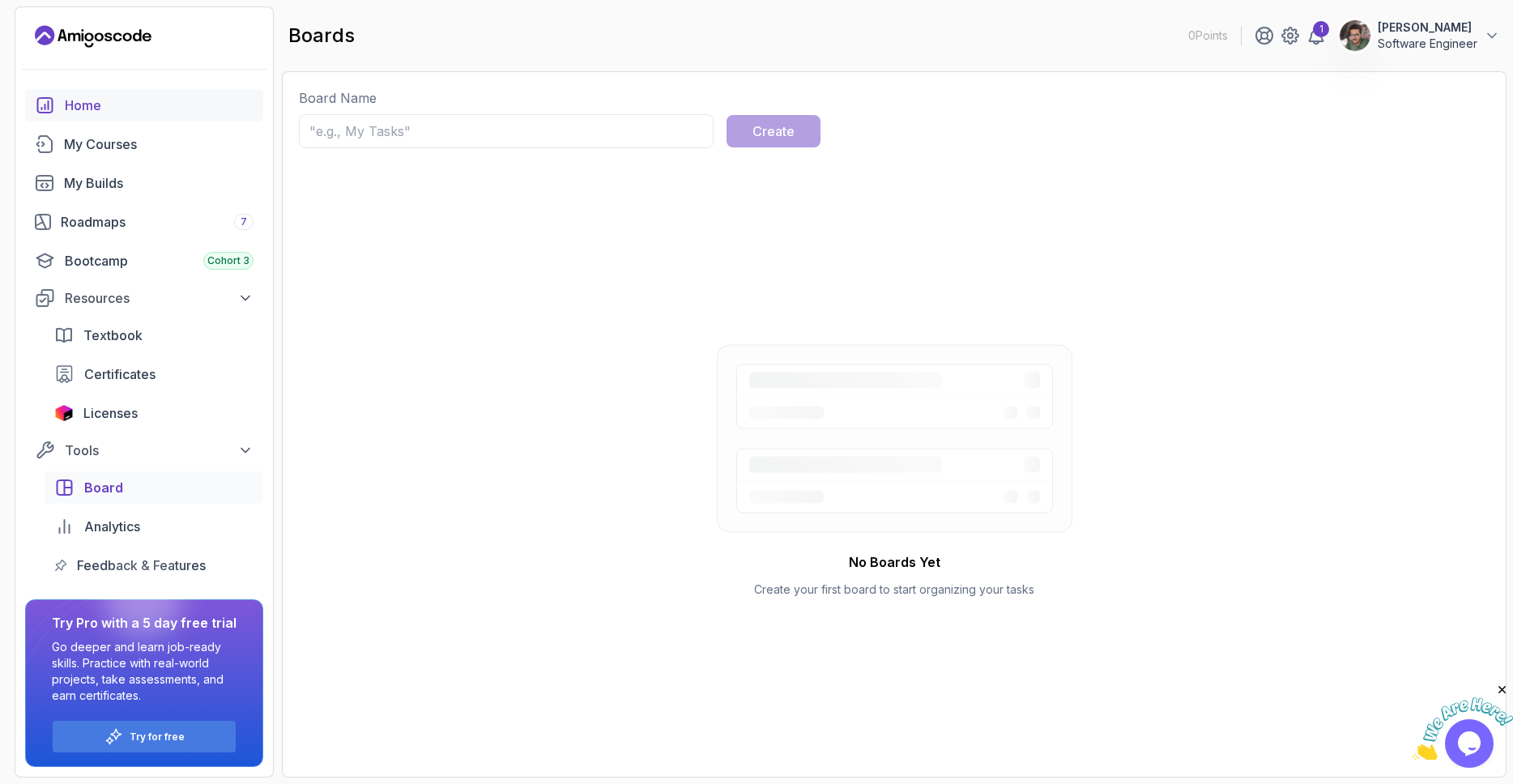
click at [130, 118] on link "Home" at bounding box center [144, 105] width 239 height 32
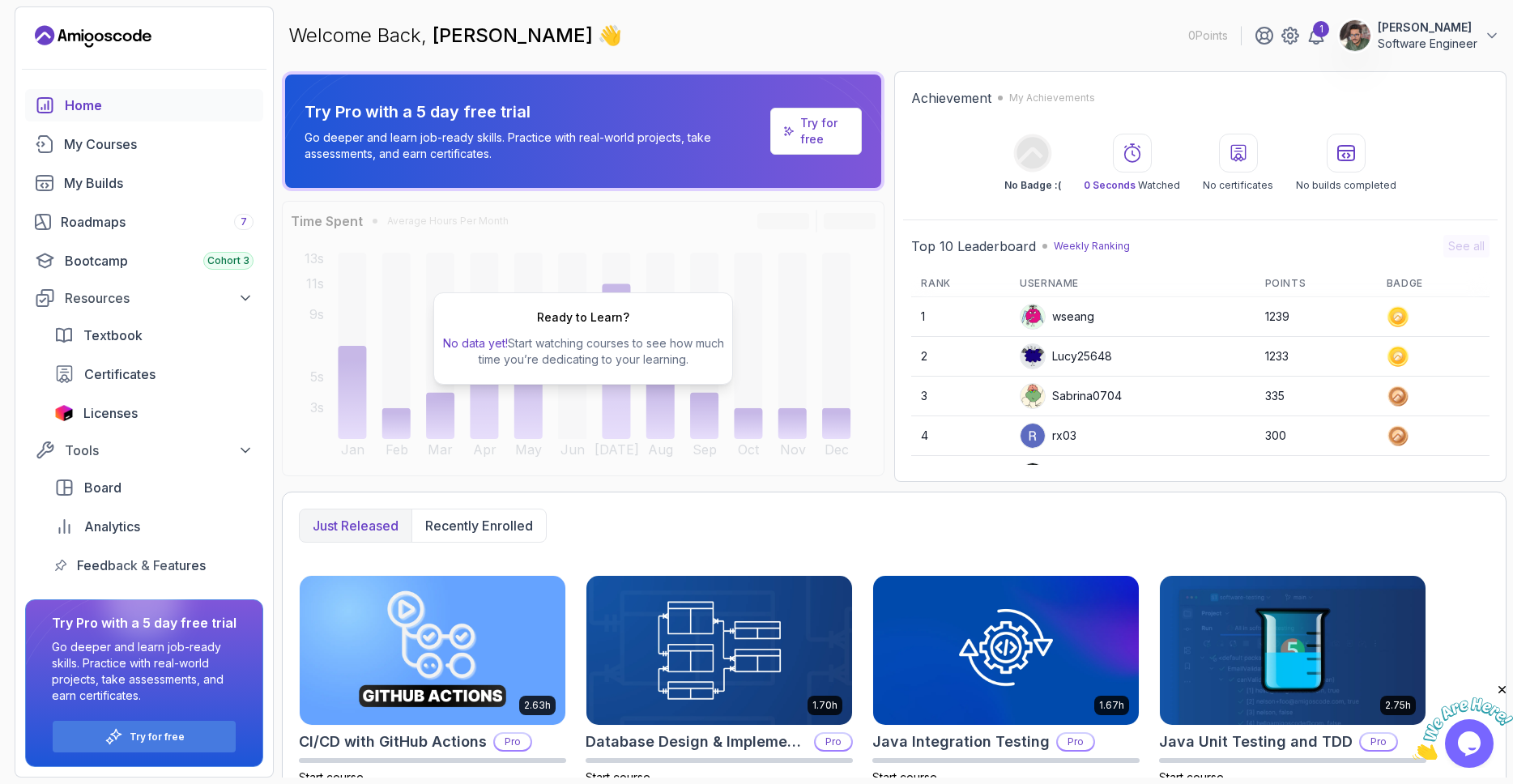
scroll to position [254, 0]
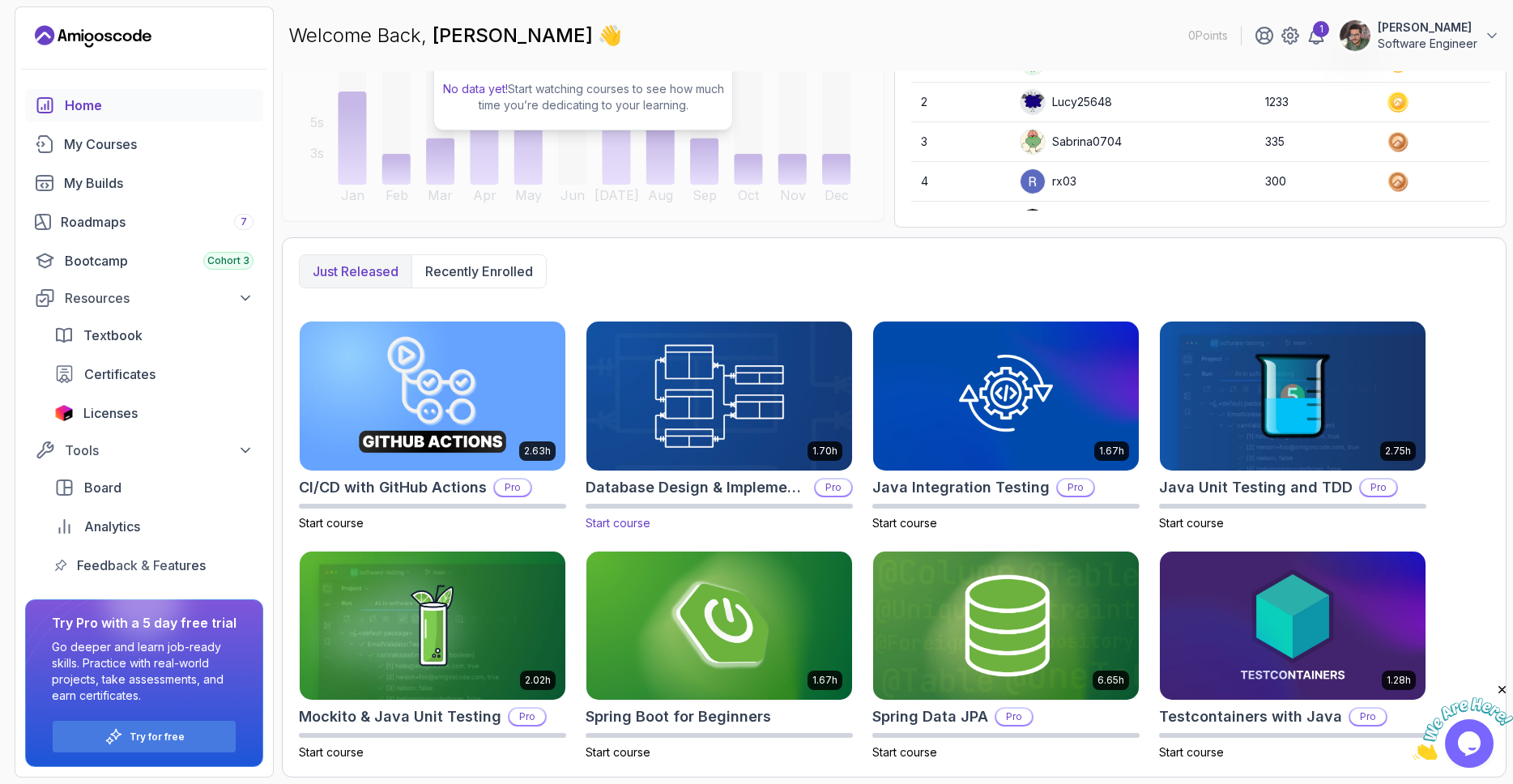
click at [692, 392] on img at bounding box center [720, 395] width 279 height 156
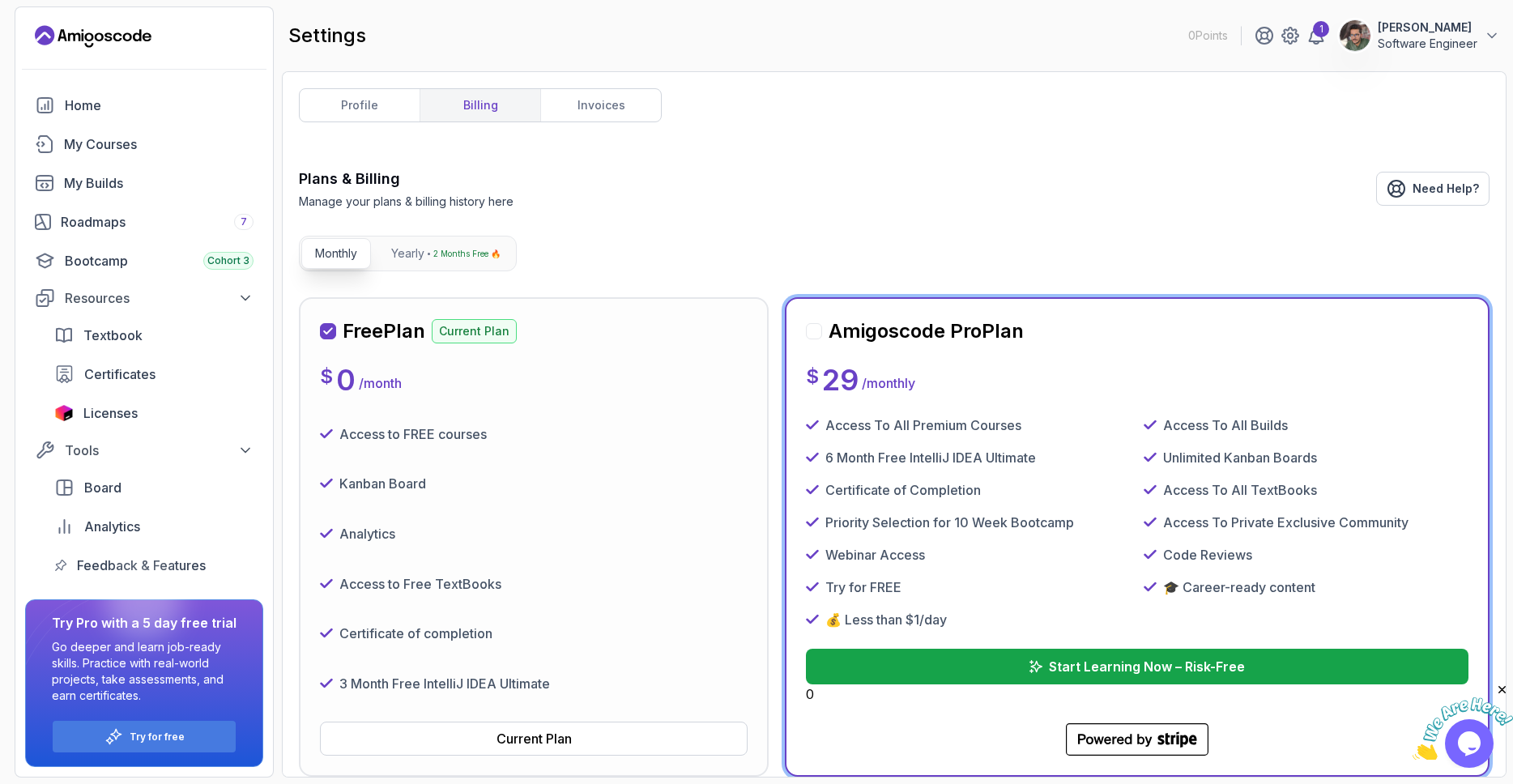
click at [87, 108] on div "Home" at bounding box center [159, 106] width 189 height 20
click at [91, 187] on div "My Builds" at bounding box center [159, 183] width 190 height 20
click at [91, 33] on icon "Landing page" at bounding box center [88, 36] width 9 height 9
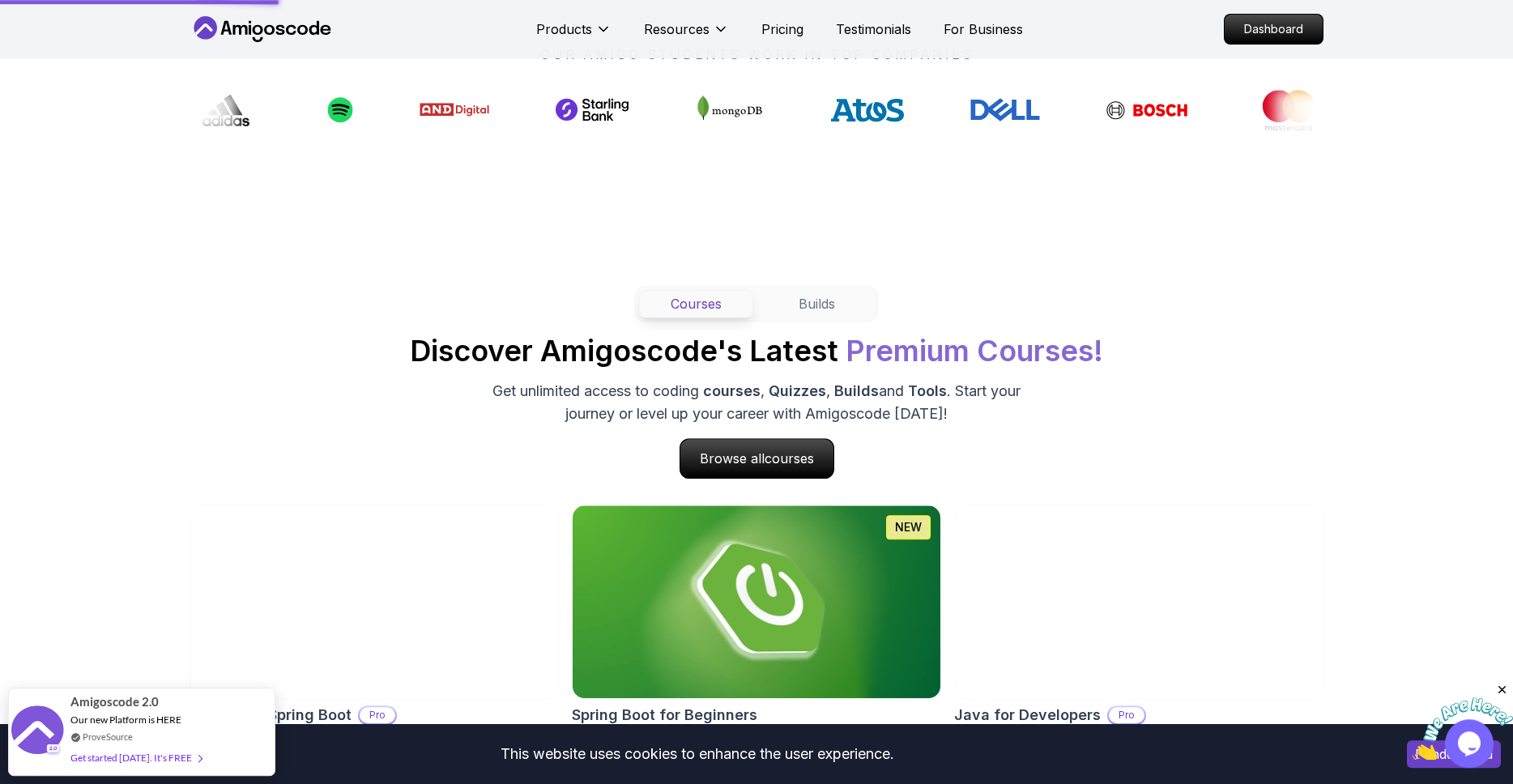
scroll to position [923, 0]
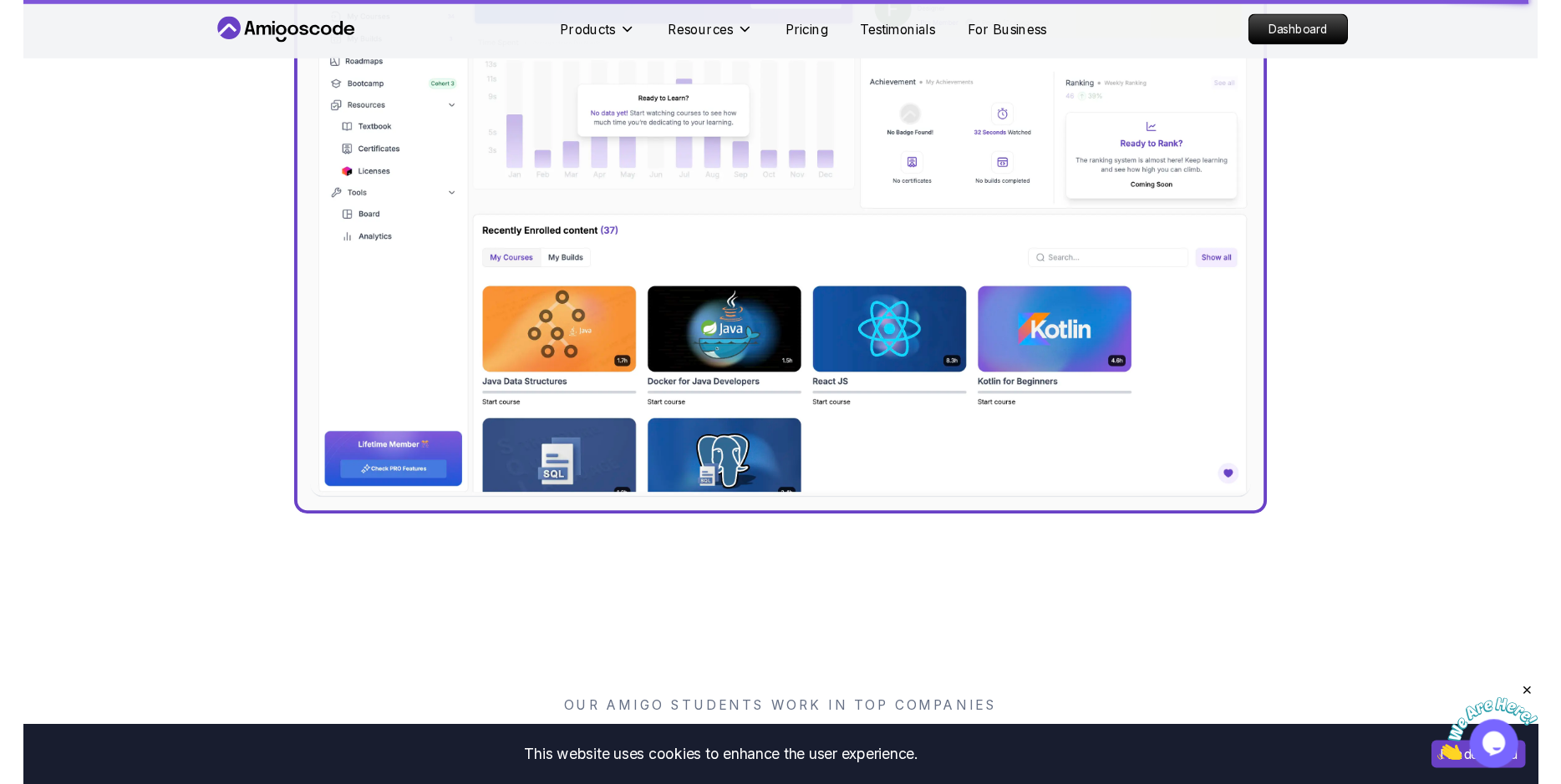
scroll to position [667, 0]
